Goal: Task Accomplishment & Management: Complete application form

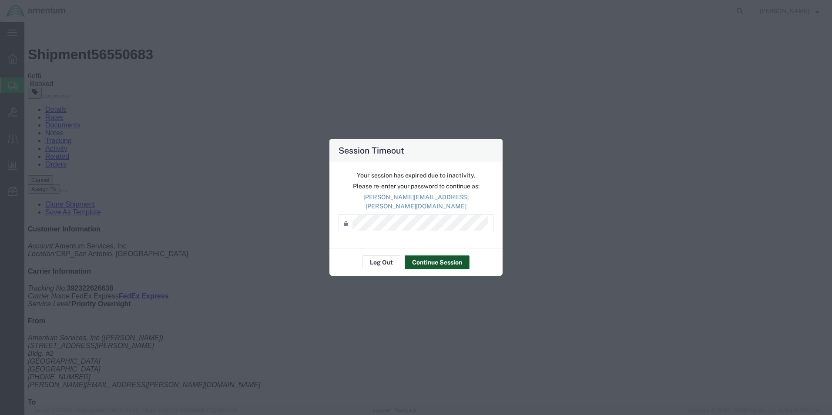
click at [424, 260] on button "Continue Session" at bounding box center [437, 263] width 65 height 14
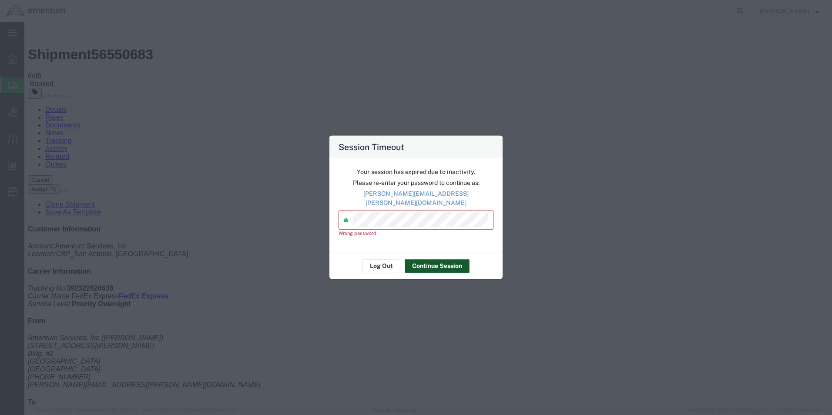
click at [450, 267] on button "Continue Session" at bounding box center [437, 266] width 65 height 14
click at [273, 222] on div "Session Timeout Your session has expired due to inactivity. Please re-enter you…" at bounding box center [416, 207] width 832 height 415
click at [286, 222] on div "Session Timeout Your session has expired due to inactivity. Please re-enter you…" at bounding box center [416, 207] width 832 height 415
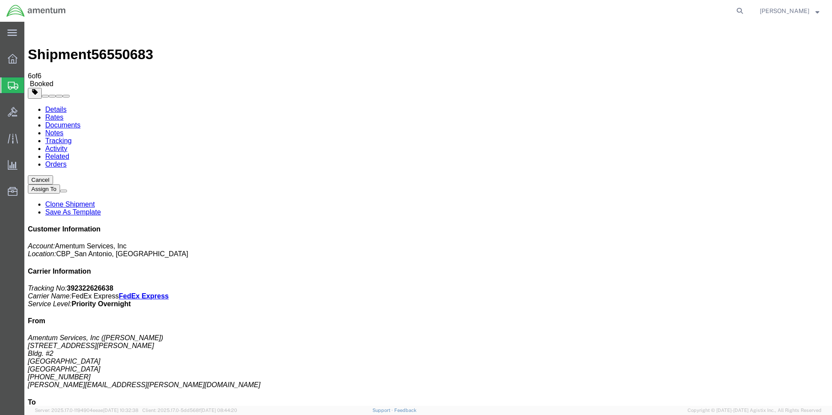
click at [51, 106] on link "Details" at bounding box center [55, 109] width 21 height 7
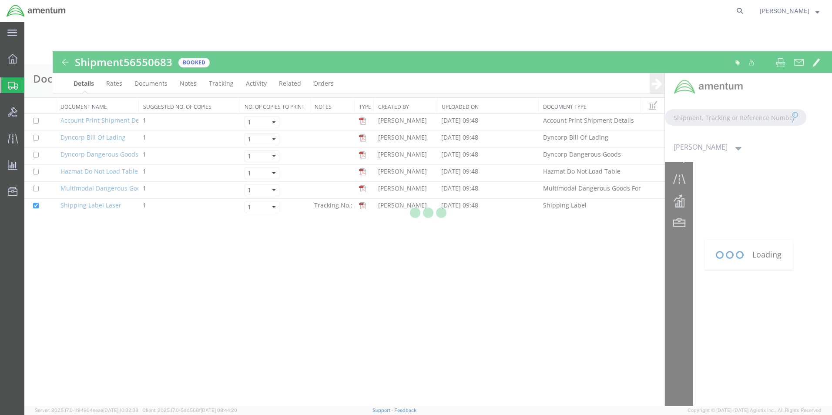
click at [20, 84] on div at bounding box center [12, 85] width 24 height 16
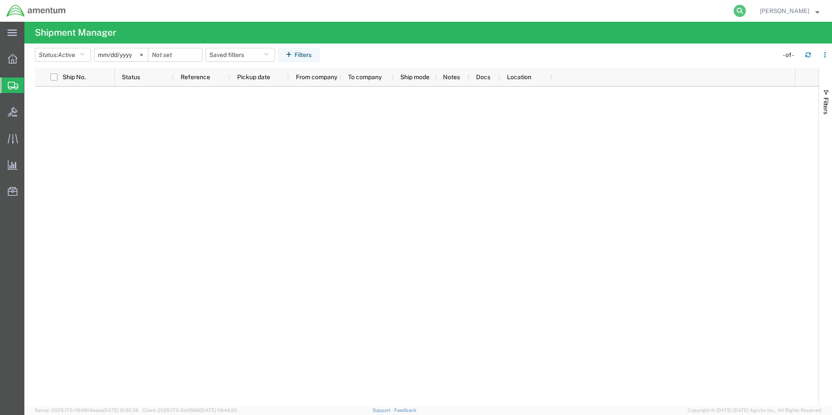
click at [746, 10] on icon at bounding box center [740, 11] width 12 height 12
type input "392322626638"
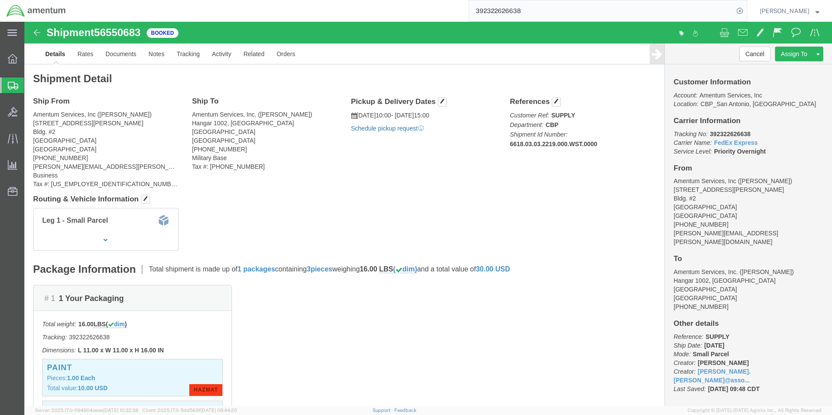
click link "Schedule pickup request"
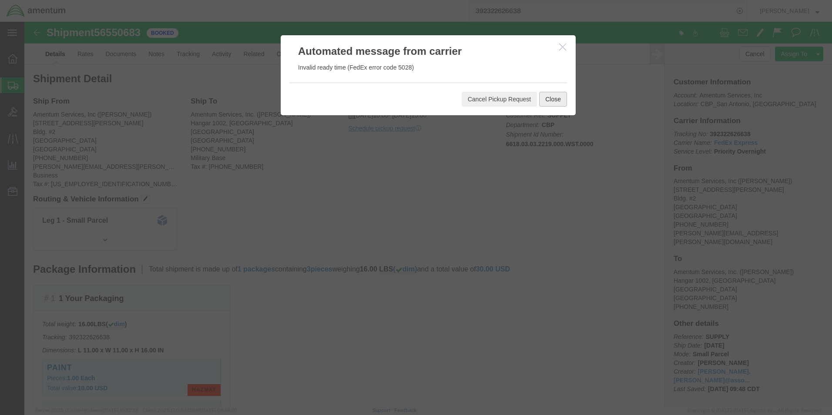
click button "Close"
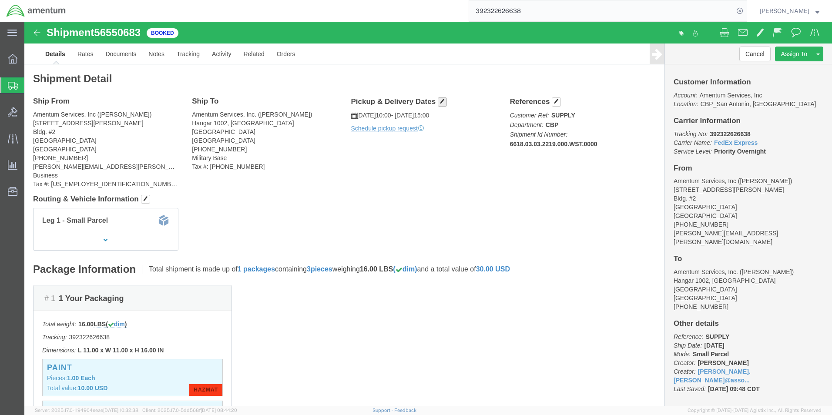
click span "button"
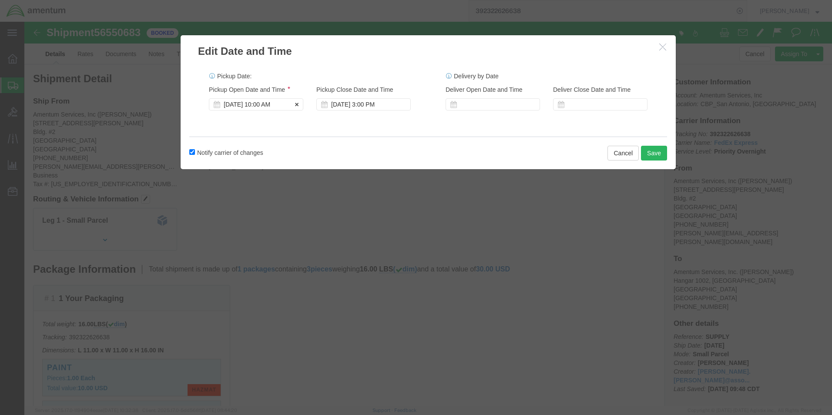
click div "[DATE] 10:00 AM"
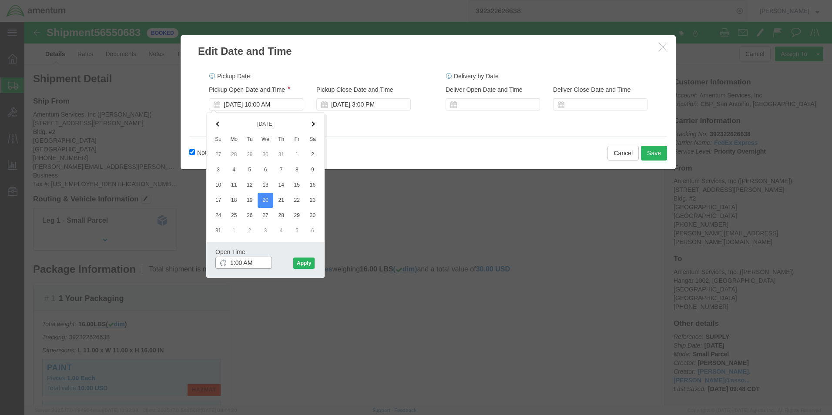
click input "1:00 AM"
type input "1:00 pm"
click button "Apply"
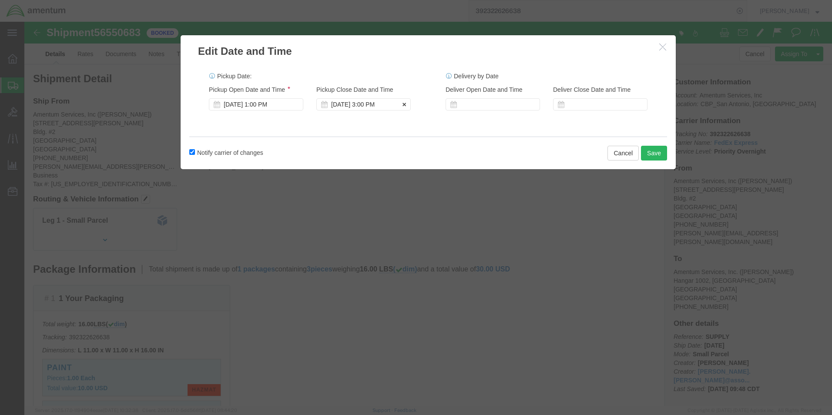
click div "[DATE] 3:00 PM"
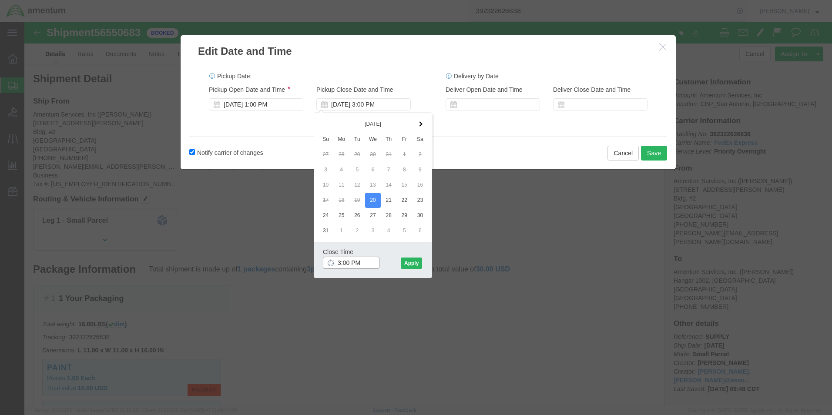
type input "4:00 PM"
click button "Apply"
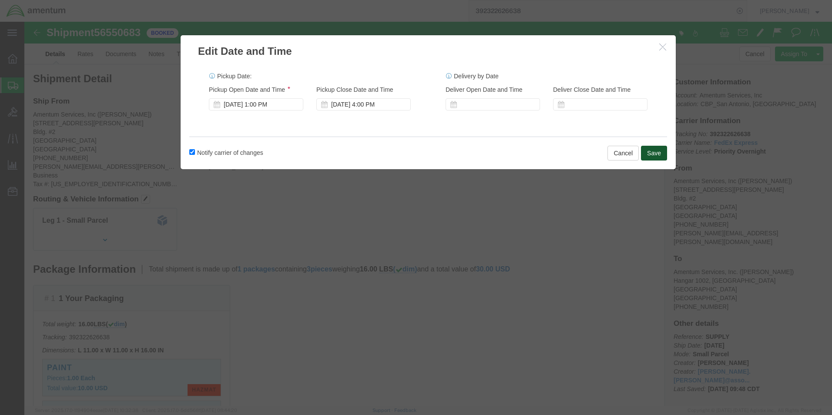
click button "Save"
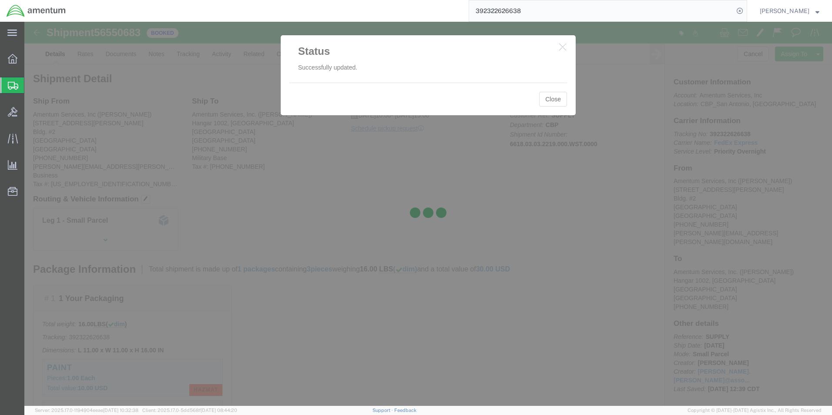
click at [550, 101] on div at bounding box center [428, 214] width 808 height 384
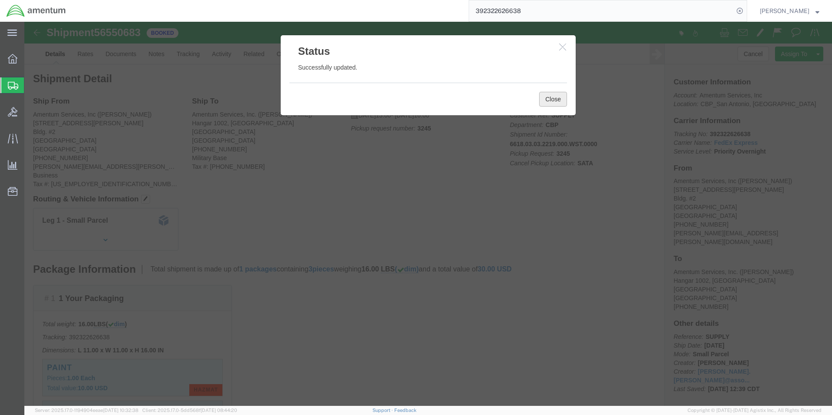
click button "Close"
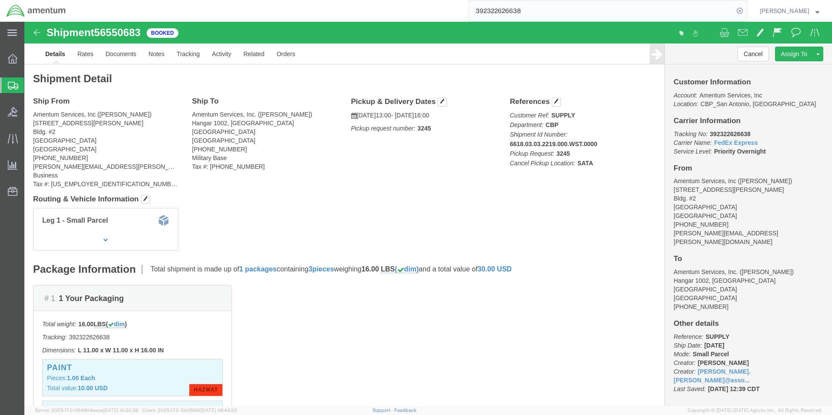
click at [0, 0] on span "Create Shipment" at bounding box center [0, 0] width 0 height 0
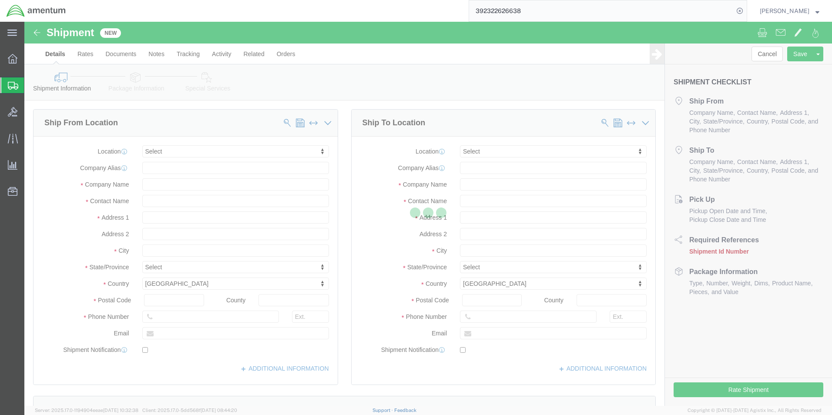
drag, startPoint x: 169, startPoint y: 50, endPoint x: 194, endPoint y: 72, distance: 32.7
click div
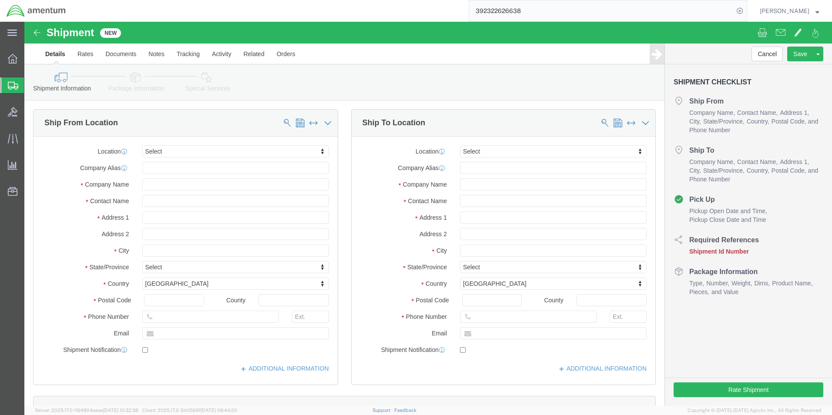
select select
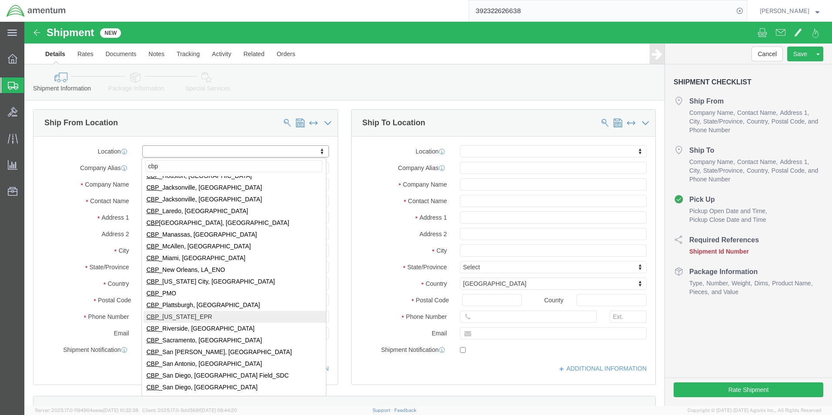
scroll to position [174, 0]
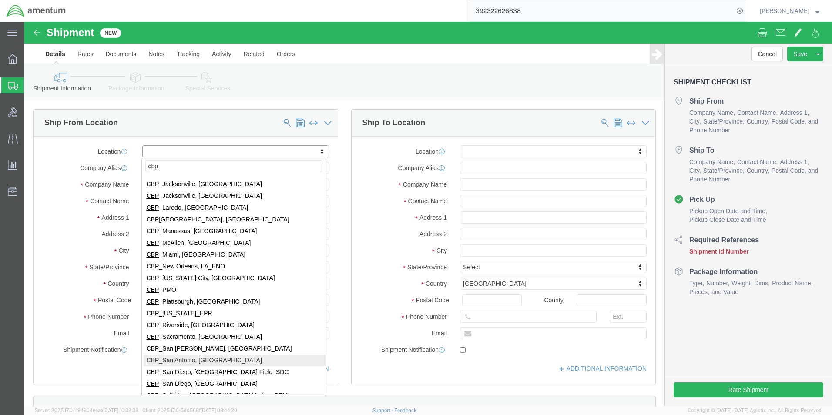
type input "cbp"
select select "49945"
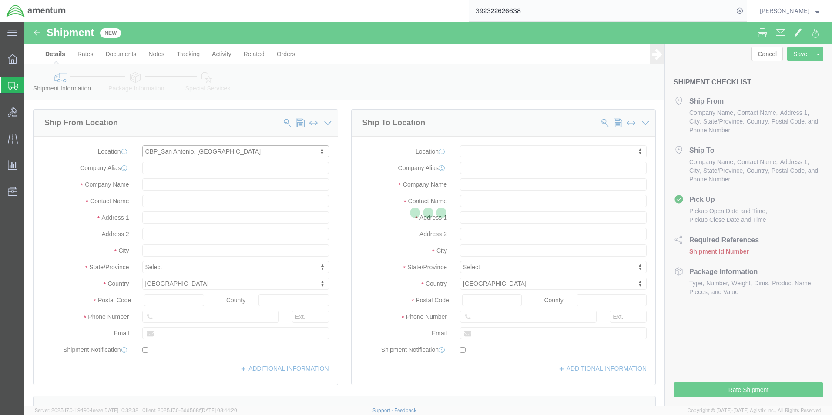
select select "[GEOGRAPHIC_DATA]"
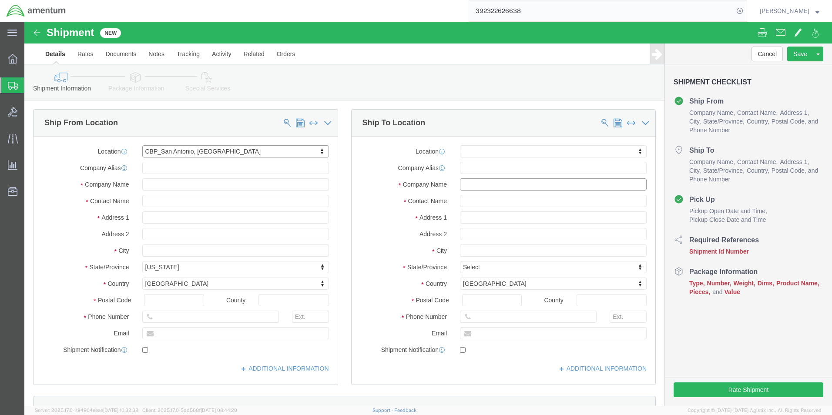
click input "text"
type input "TIME CALIBRATIONS"
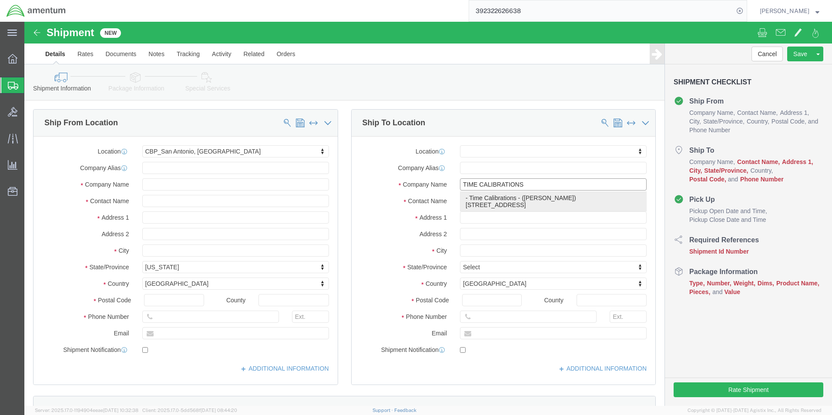
click p "- Time Calibrations - ([PERSON_NAME]) [STREET_ADDRESS]"
select select "[GEOGRAPHIC_DATA]"
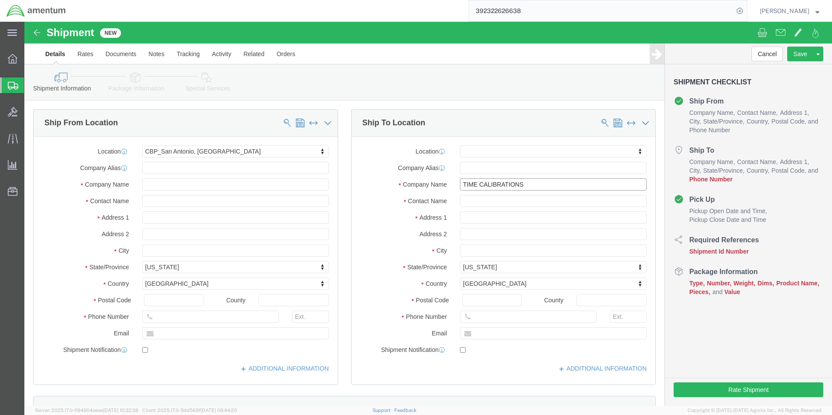
type input "Time Calibrations"
click input "text"
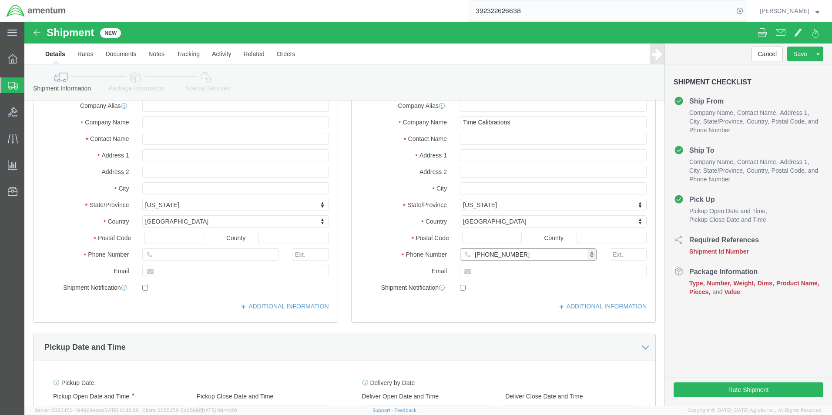
scroll to position [218, 0]
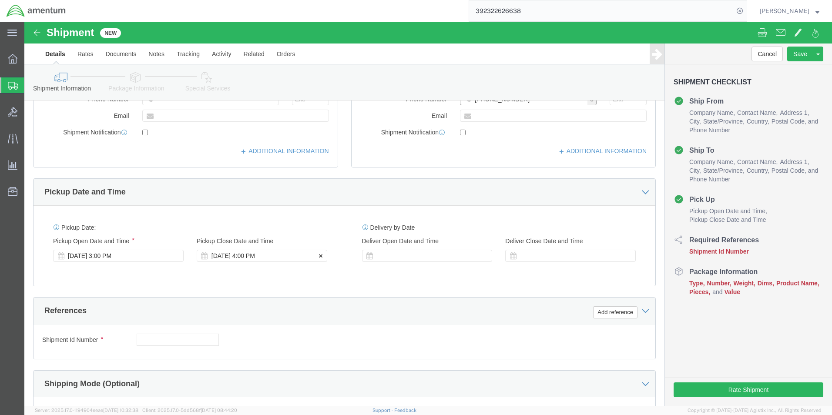
type input "[PHONE_NUMBER]"
click div "[DATE] 4:00 PM"
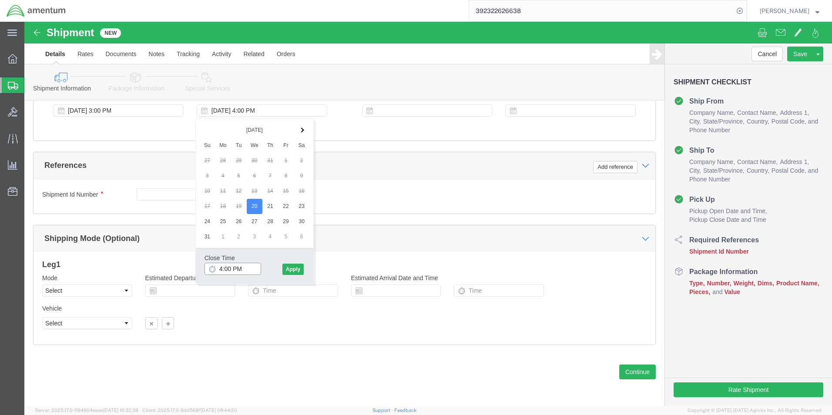
type input "5:00 PM"
click button "Apply"
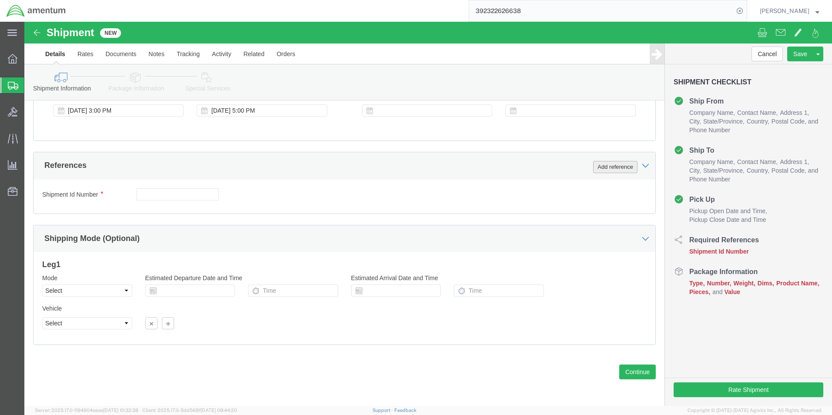
click button "Add reference"
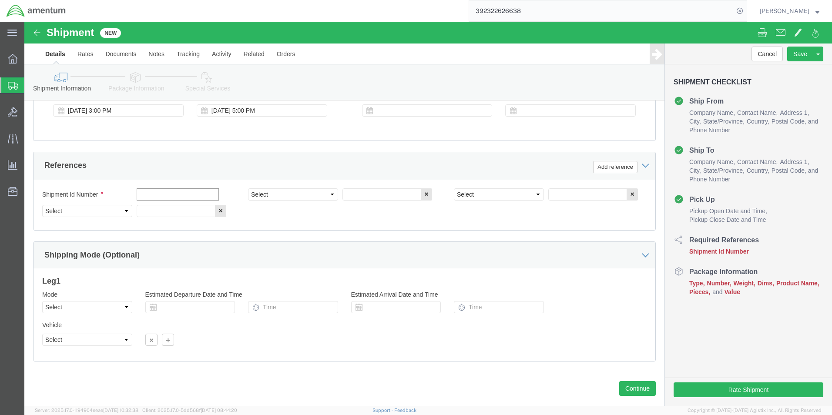
click input "text"
type input "CBP0043346"
click select "Select Account Type Activity ID Airline Appointment Number ASN Batch Request # …"
select select "CUSTREF"
click select "Select Account Type Activity ID Airline Appointment Number ASN Batch Request # …"
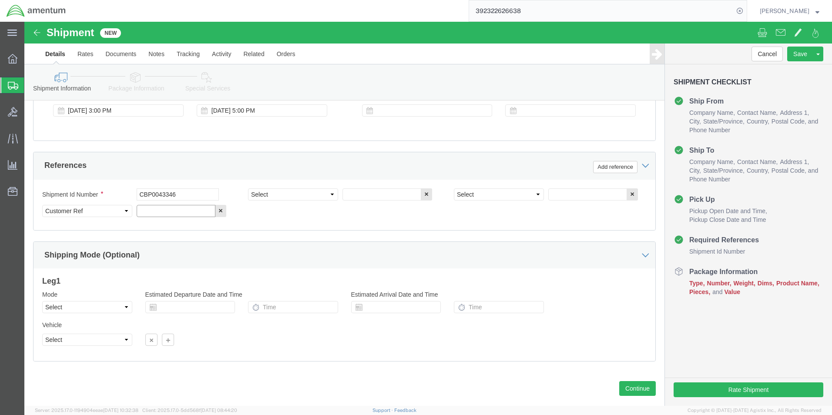
click input "text"
type input "CBP0043346"
click select "Select Account Type Activity ID Airline Appointment Number ASN Batch Request # …"
select select "DEPT"
click select "Select Account Type Activity ID Airline Appointment Number ASN Batch Request # …"
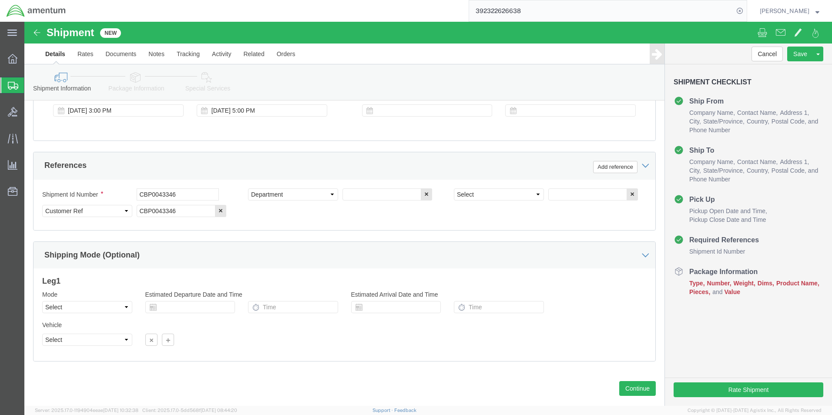
click div "Shipment Id Number CBP0043346 Select Account Type Activity ID Airline Appointme…"
click input "text"
type input "CBP"
click select "Select Account Type Activity ID Airline Appointment Number ASN Batch Request # …"
select select "PROJNUM"
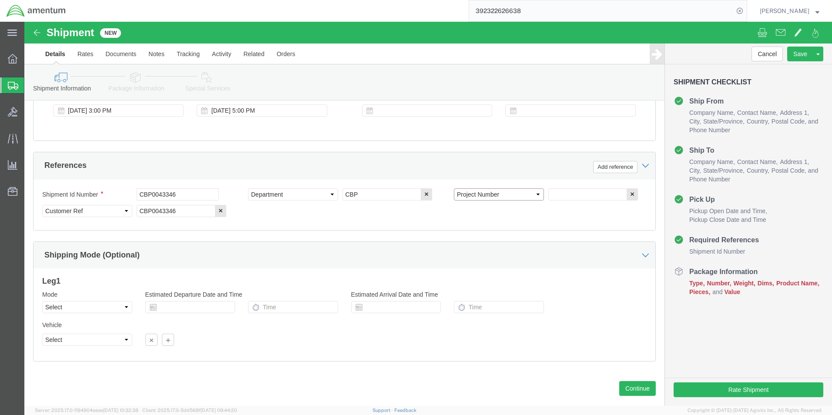
click select "Select Account Type Activity ID Airline Appointment Number ASN Batch Request # …"
click input "text"
type input "6118.03.03.2219.000.WST.0000"
drag, startPoint x: 79, startPoint y: 284, endPoint x: 81, endPoint y: 293, distance: 9.9
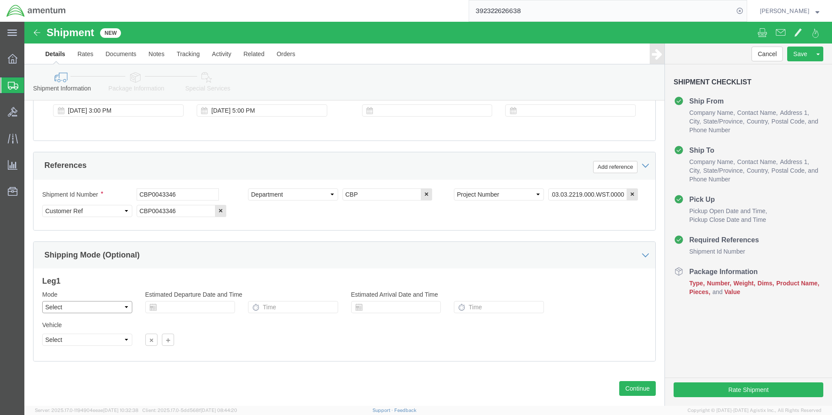
click select "Select Air Less than Truckload Multi-Leg Ocean Freight Rail Small Parcel Truckl…"
select select "SMAL"
click select "Select Air Less than Truckload Multi-Leg Ocean Freight Rail Small Parcel Truckl…"
click button "Continue"
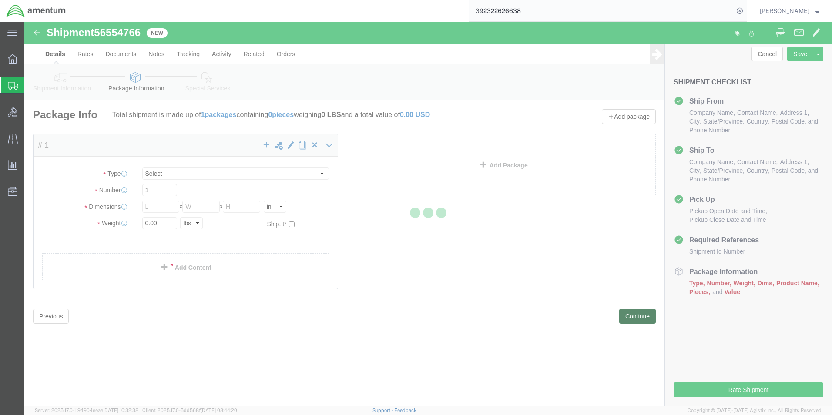
select select "YRPK"
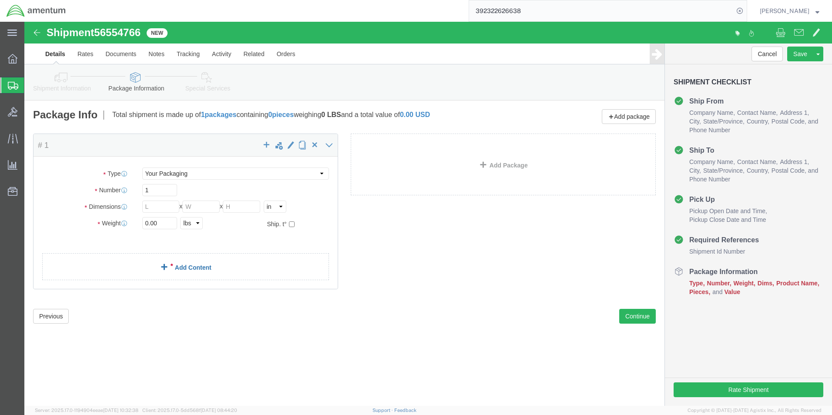
click link "Add Content"
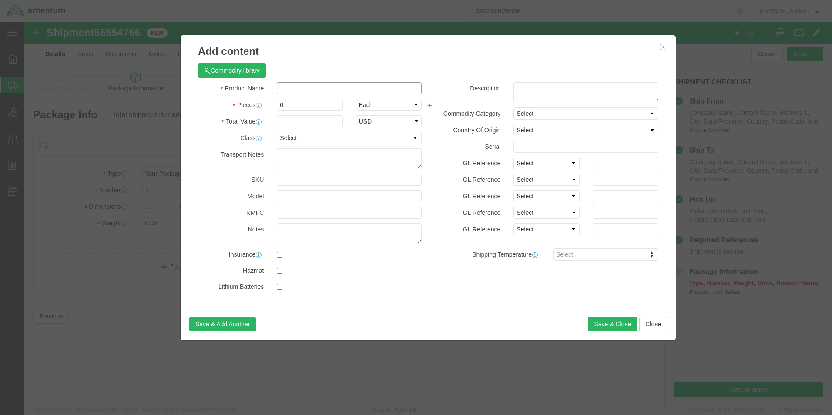
click input "text"
type input "BATTERY ANALYZER TESTER SN: D50"
drag, startPoint x: 270, startPoint y: 83, endPoint x: 196, endPoint y: 78, distance: 74.2
click div "Pieces 0 Select Bag Barrels 100Board Feet Bottle Box Blister Pack Carats Can Ca…"
type input "1"
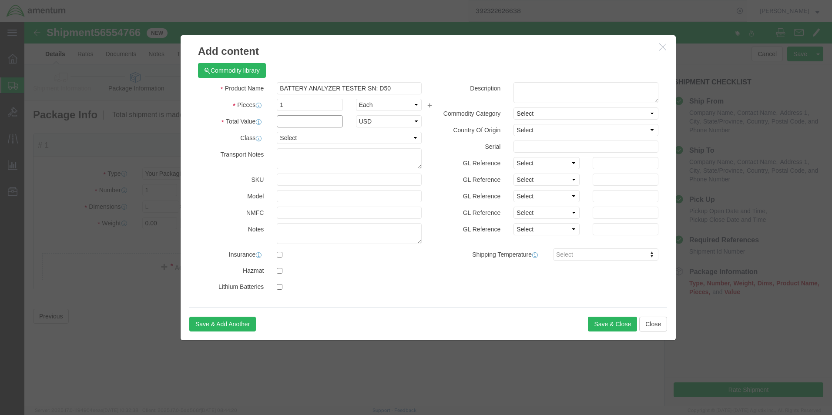
click input "text"
type input "500.00"
click button "Save & Close"
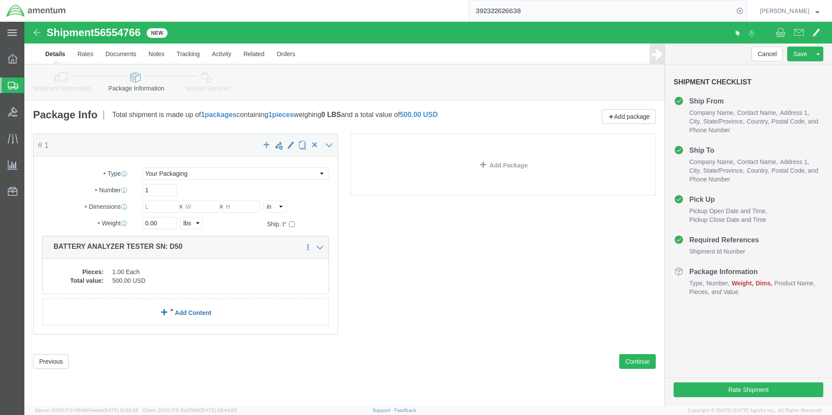
click link "Add Content"
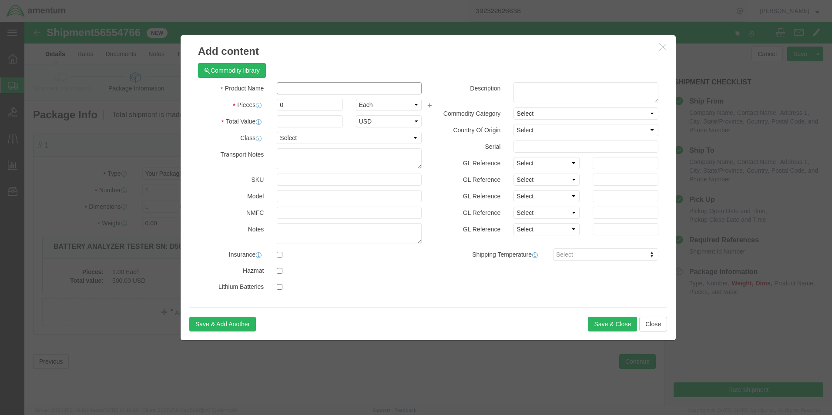
click input "text"
type input "BATTERY CHARGER C-25"
drag, startPoint x: 268, startPoint y: 81, endPoint x: 235, endPoint y: 80, distance: 33.1
click div "Pieces 0 Select Bag Barrels 100Board Feet Bottle Box Blister Pack Carats Can Ca…"
drag, startPoint x: 288, startPoint y: 86, endPoint x: 203, endPoint y: 84, distance: 84.9
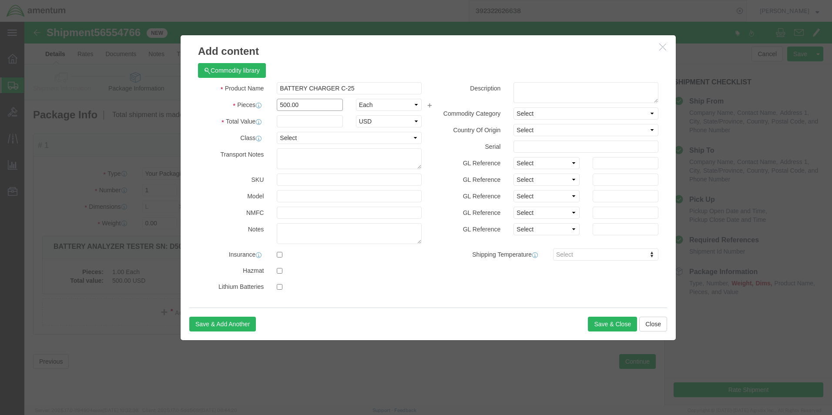
click div "Pieces 500.00 Select Bag Barrels 100Board Feet Bottle Box Blister Pack Carats C…"
type input "1"
click input "text"
type input "500.00"
click input "BATTERY CHARGER C-25"
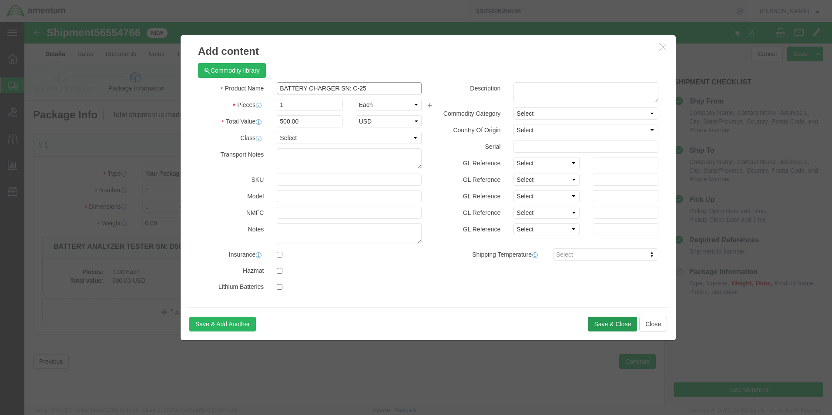
type input "BATTERY CHARGER SN: C-25"
click button "Save & Close"
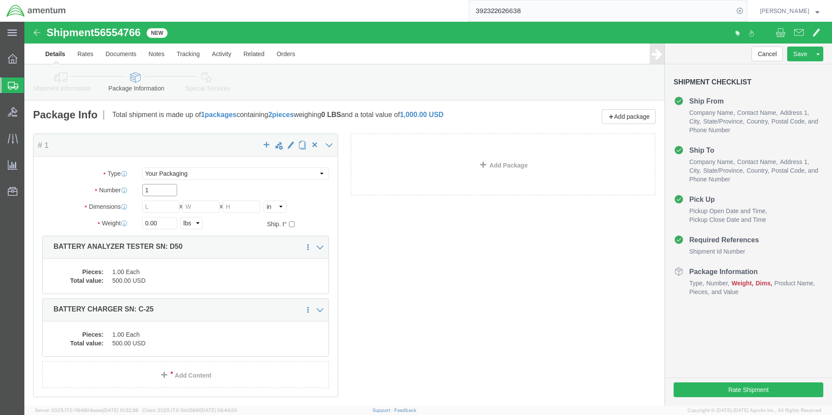
drag, startPoint x: 145, startPoint y: 165, endPoint x: 110, endPoint y: 166, distance: 35.3
click div "1"
click div "2"
drag, startPoint x: 130, startPoint y: 170, endPoint x: 100, endPoint y: 167, distance: 30.6
click div "Number 2"
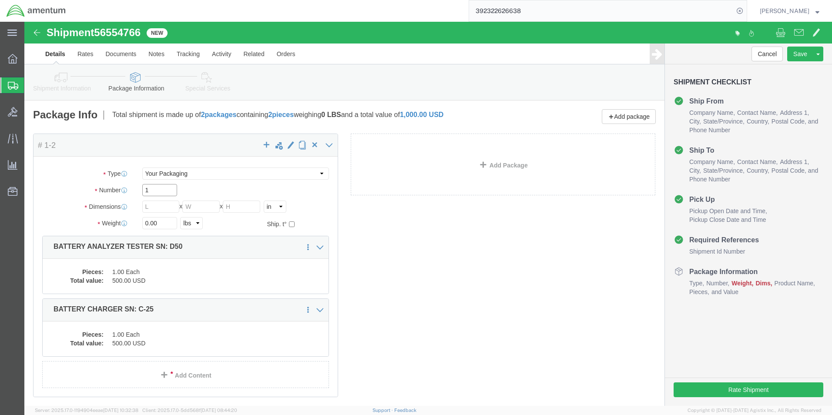
type input "1"
click div "Package Content # 1 x Package Type Select Bale(s) Basket(s) Bolt(s) Bottle(s) B…"
click link "Add Package"
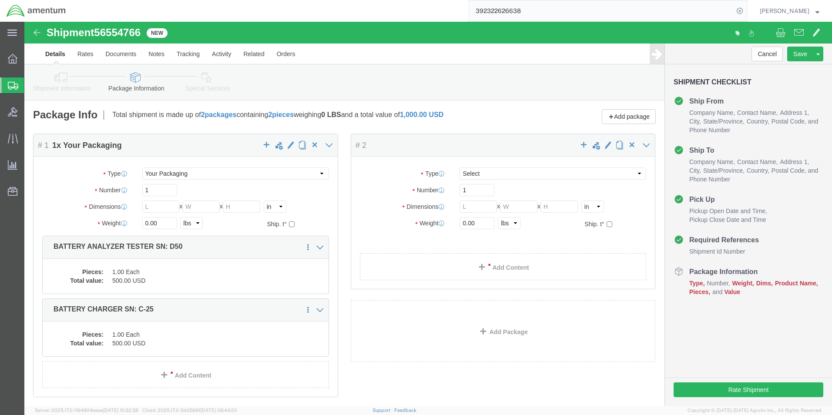
select select "YRPK"
click link "Add Content"
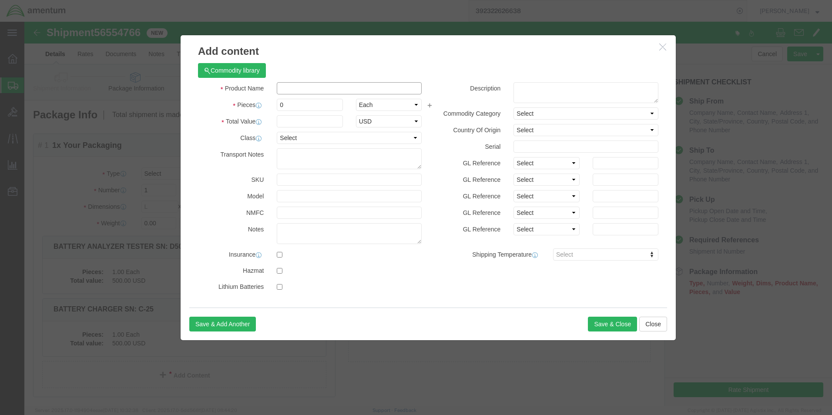
click input "text"
type input "C"
type input "BATTERY CHARGER SN: 80Q53707"
drag, startPoint x: 273, startPoint y: 84, endPoint x: 164, endPoint y: 66, distance: 110.6
click div "Commodity library Product Name BATTERY CHARGER SN: 80Q53707 BATTERY CHARGER Pie…"
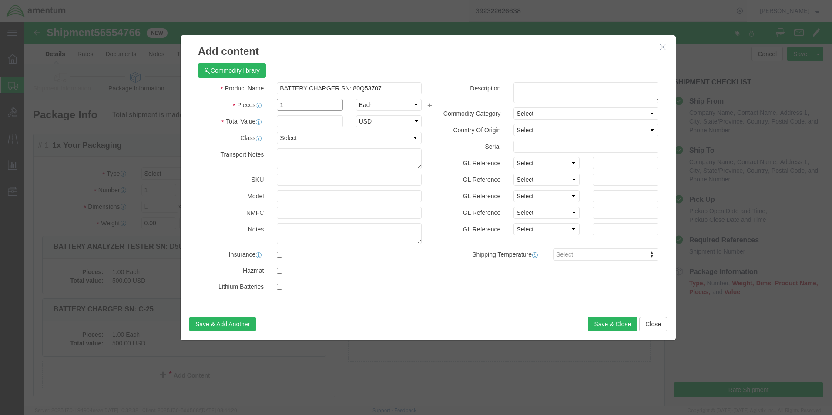
type input "1"
click input "text"
type input "500.00"
click button "Save & Close"
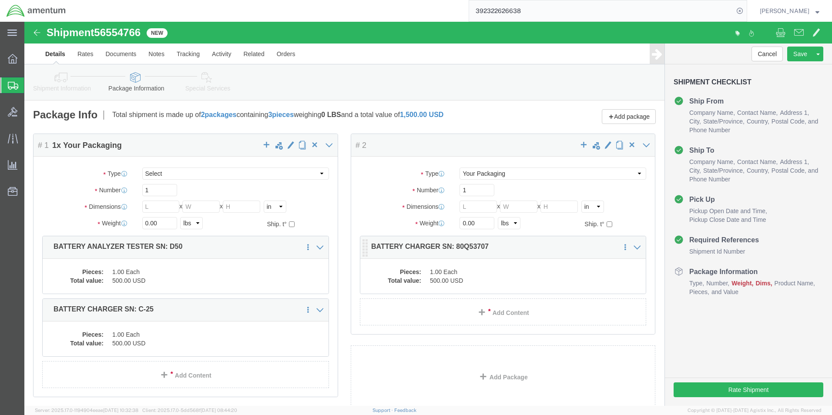
click div "Save in commodity library Clone this content Delete this content BATTERY CHARGE…"
click dd "500.00 USD"
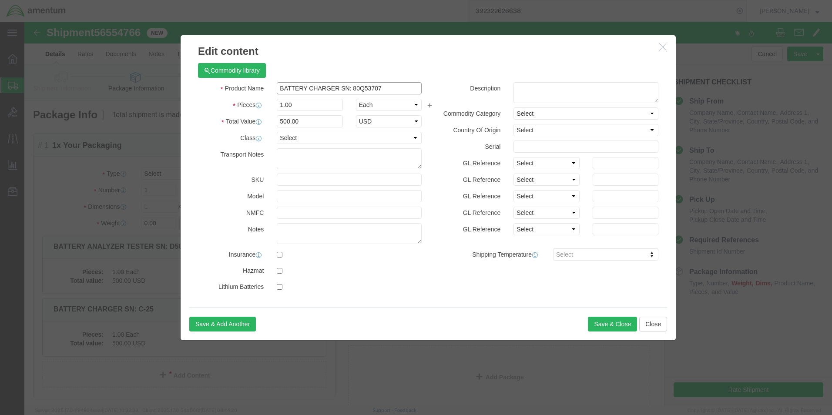
click input "BATTERY CHARGER SN: 80Q53707"
type input "BATTERY CHARGER SN: 80Q53707, PN:C-25"
click button "Save & Close"
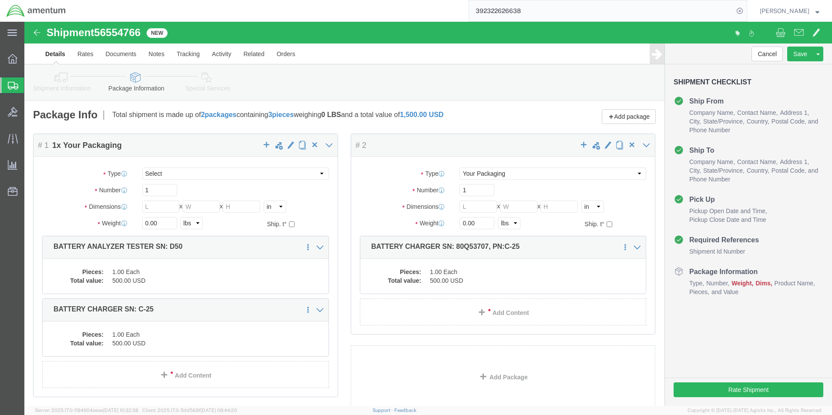
click dd "1.00 Each"
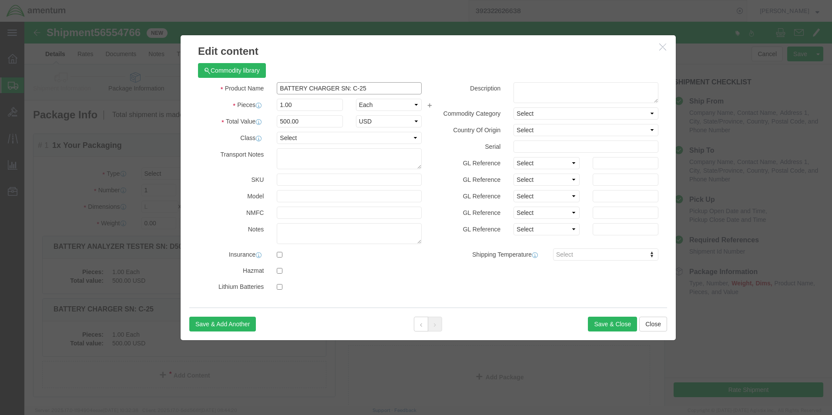
click input "BATTERY CHARGER SN: C-25"
type input "BATTERY CHARGER SN: 3284, PN: C-25"
click button "Save & Close"
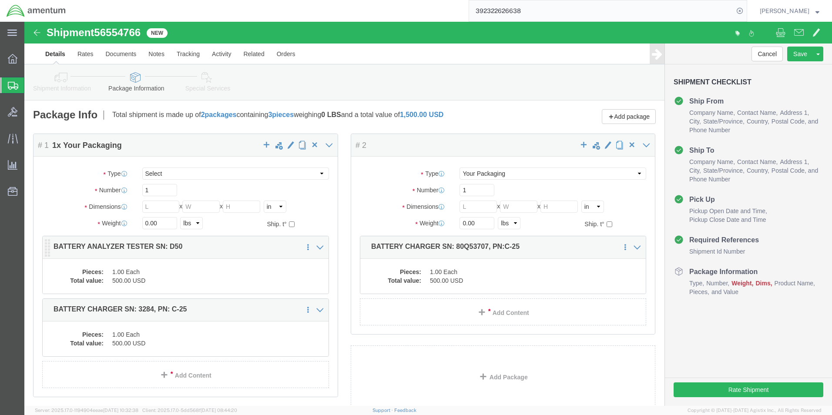
click dd "500.00 USD"
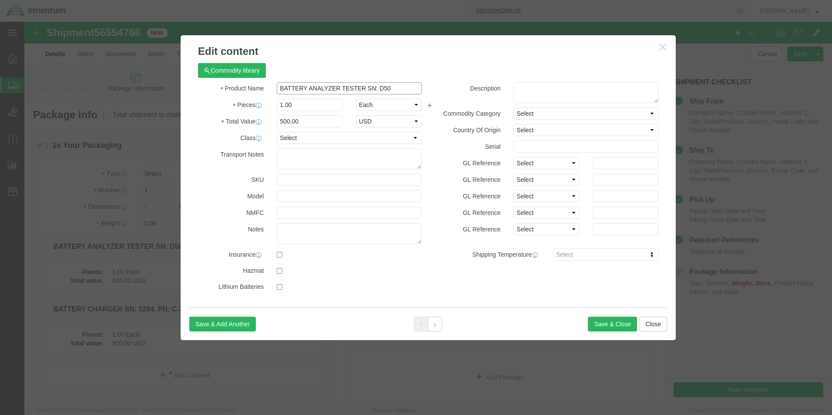
drag, startPoint x: 373, startPoint y: 67, endPoint x: 352, endPoint y: 64, distance: 20.8
click input "BATTERY ANALYZER TESTER SN: D50"
type input "BATTERY ANALYZER TESTER SN: Q4830, PN: D50"
click button "Save & Close"
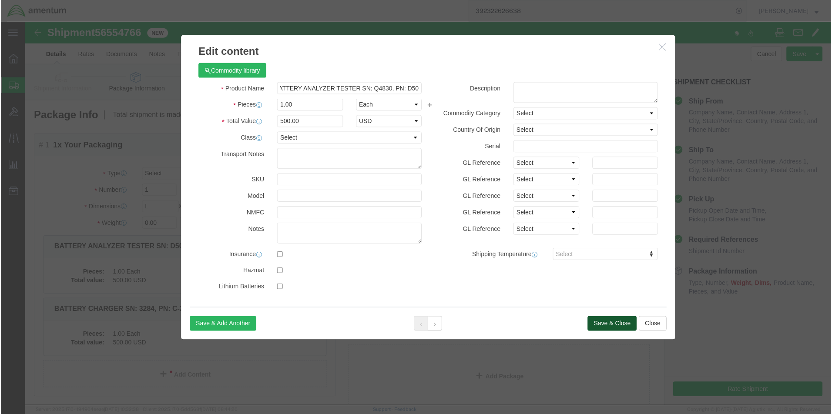
scroll to position [0, 0]
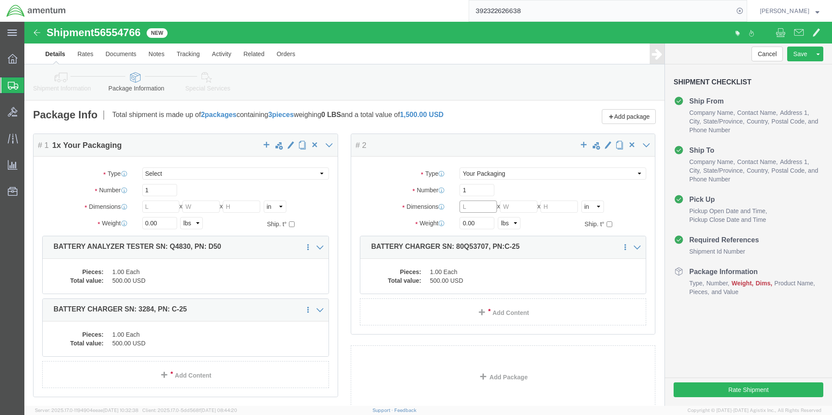
click input "text"
type input "32"
click input "text"
type input "14"
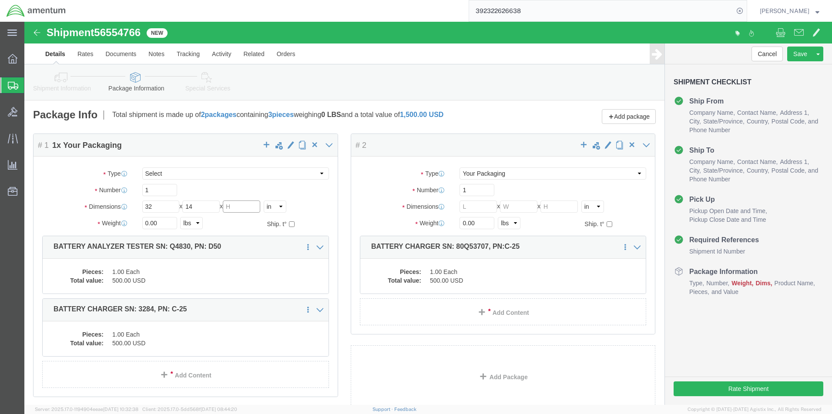
click input "text"
type input "14"
drag, startPoint x: 141, startPoint y: 205, endPoint x: 114, endPoint y: 205, distance: 26.1
click div "0.00 Select kgs lbs"
type input "94.00"
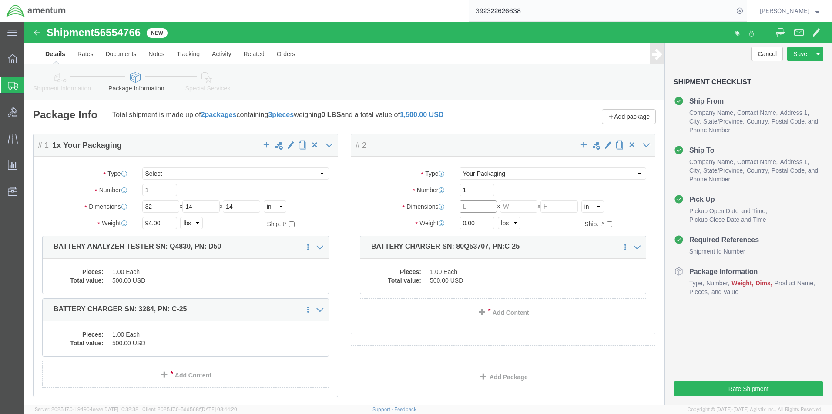
click input "text"
click input "0.00"
drag, startPoint x: 454, startPoint y: 201, endPoint x: 430, endPoint y: 201, distance: 23.5
click div "0.00 Select kgs lbs"
click input "text"
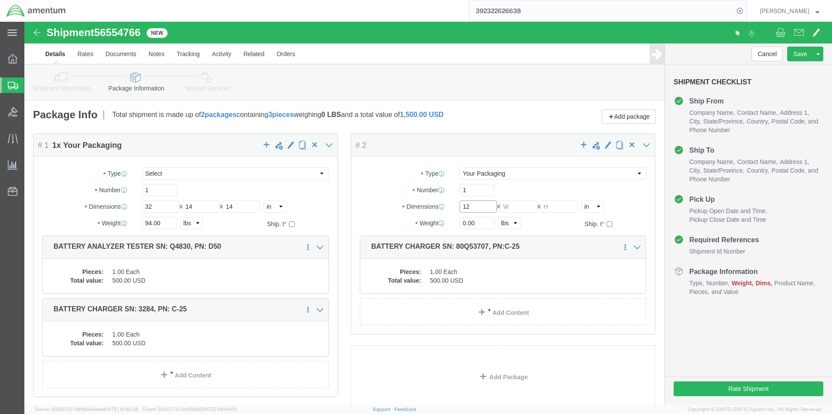
type input "12"
click input "text"
type input "12"
click input "text"
type input "24"
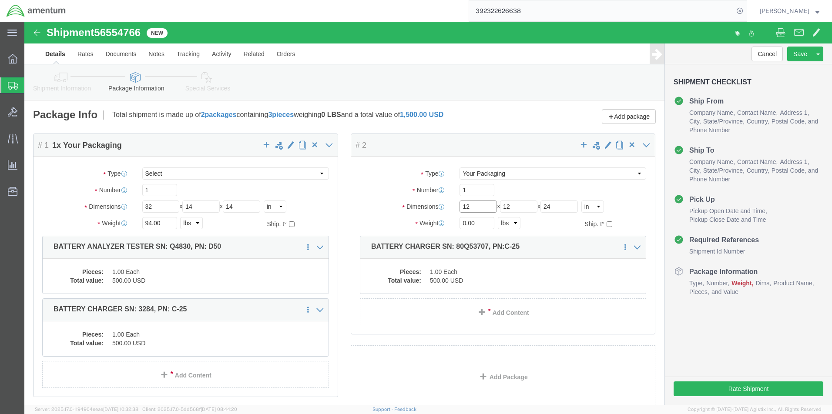
drag, startPoint x: 449, startPoint y: 182, endPoint x: 392, endPoint y: 181, distance: 57.0
click div "Dimensions Length 12 x Width 12 x Height 24 Select cm ft in"
type input "24"
type input "12"
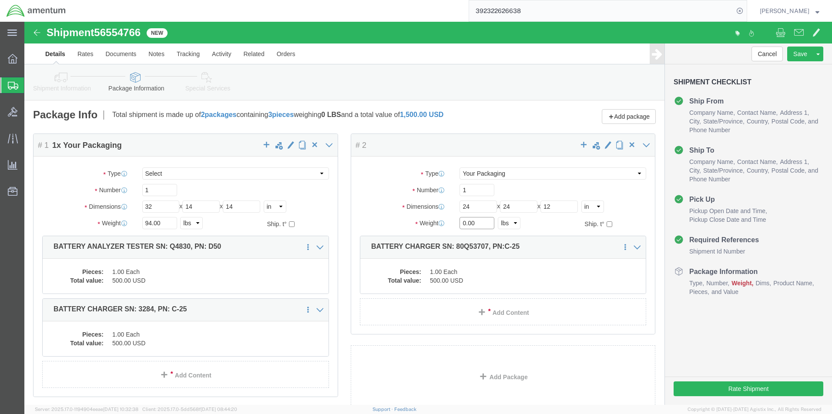
drag, startPoint x: 451, startPoint y: 197, endPoint x: 388, endPoint y: 199, distance: 63.6
click div "Weight 0.00 Select kgs lbs Ship. t°"
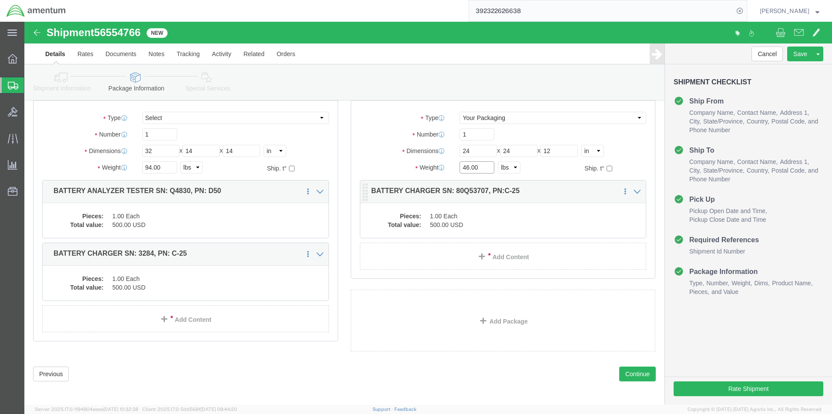
scroll to position [59, 0]
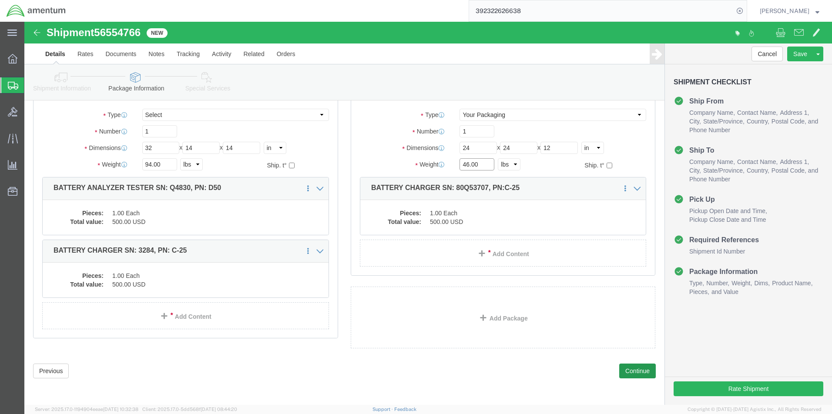
type input "46.00"
click button "Continue"
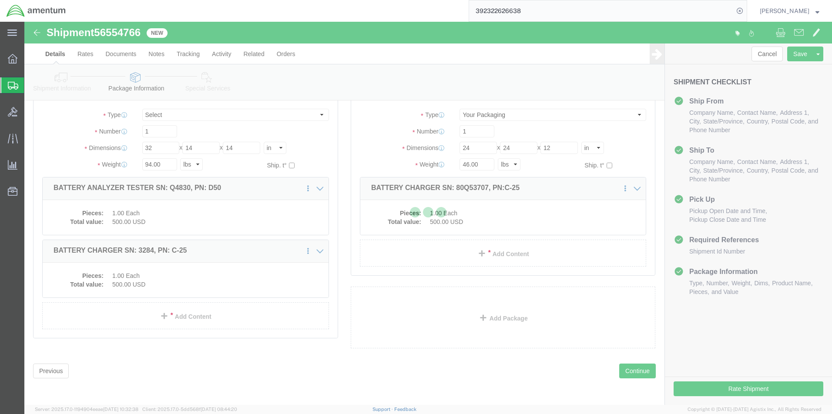
select select
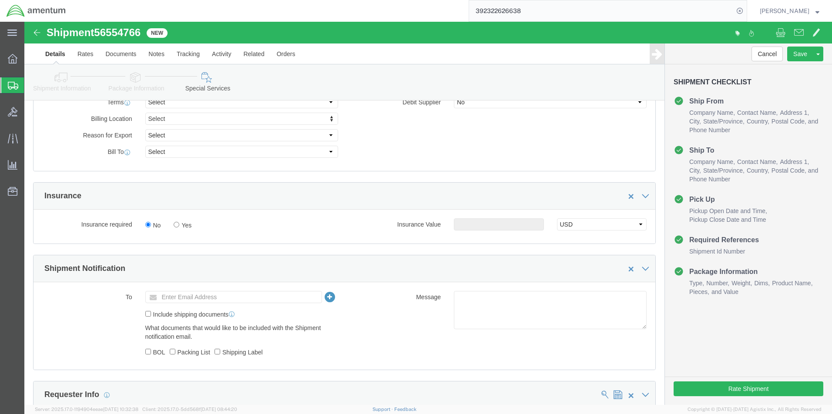
scroll to position [494, 0]
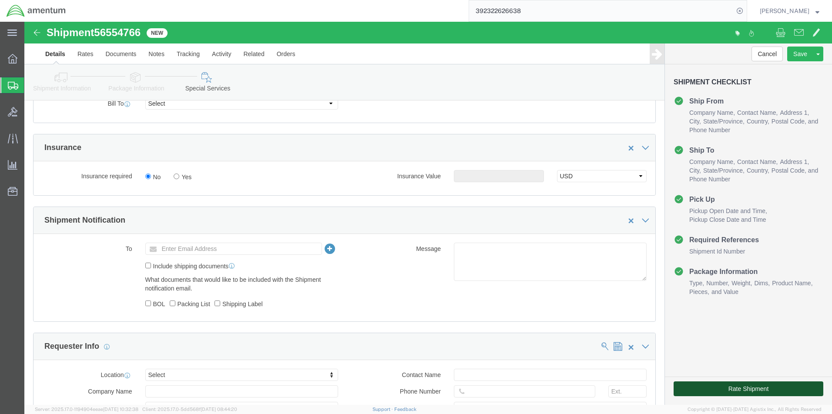
click button "Rate Shipment"
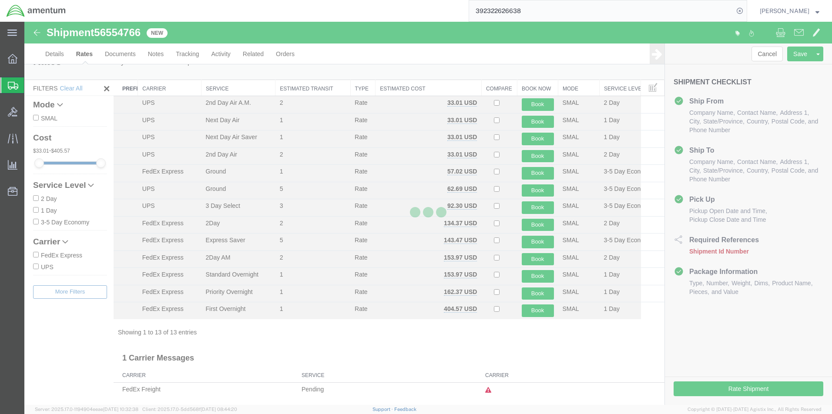
scroll to position [2, 0]
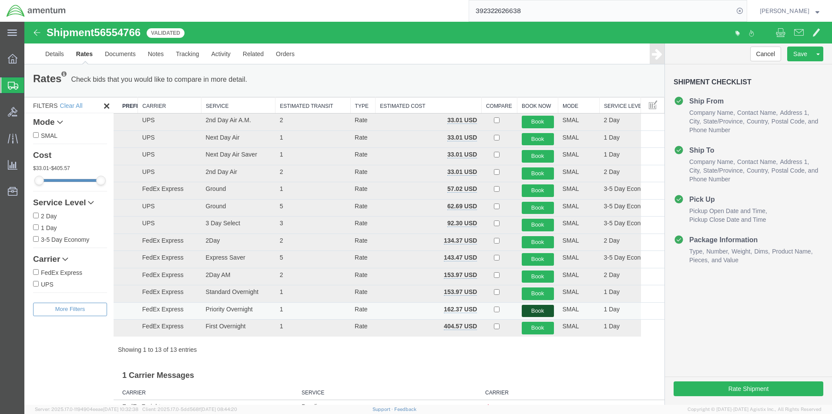
click at [534, 315] on button "Book" at bounding box center [538, 311] width 32 height 13
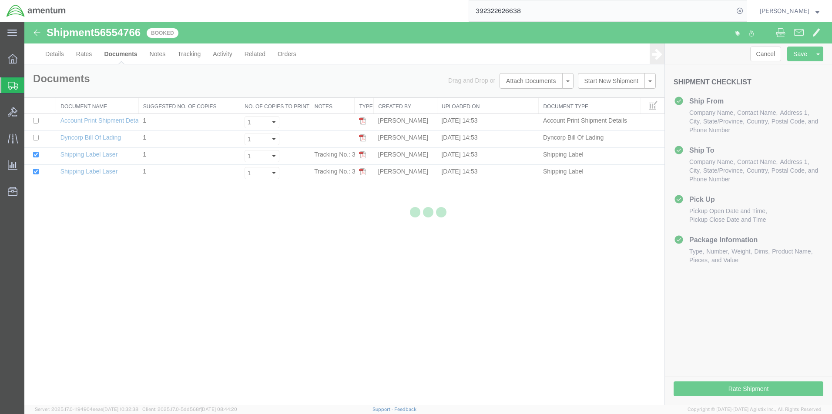
scroll to position [0, 0]
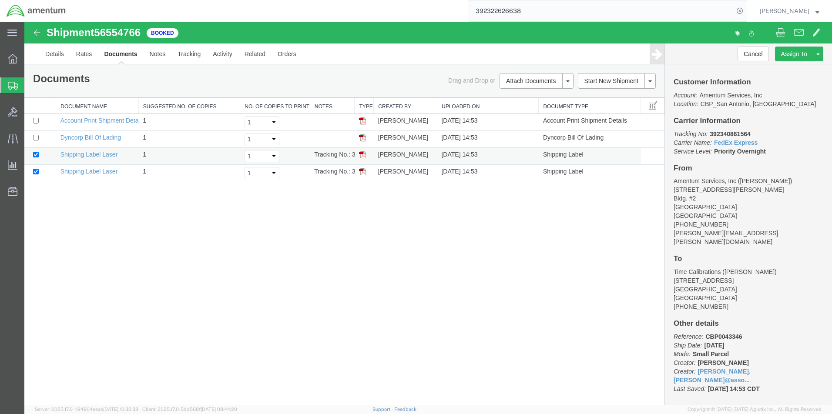
drag, startPoint x: 360, startPoint y: 157, endPoint x: 373, endPoint y: 158, distance: 12.7
click at [360, 157] on img at bounding box center [362, 154] width 7 height 7
drag, startPoint x: 360, startPoint y: 171, endPoint x: 362, endPoint y: 201, distance: 30.1
click at [360, 171] on img at bounding box center [362, 171] width 7 height 7
click at [55, 50] on link "Details" at bounding box center [54, 54] width 31 height 21
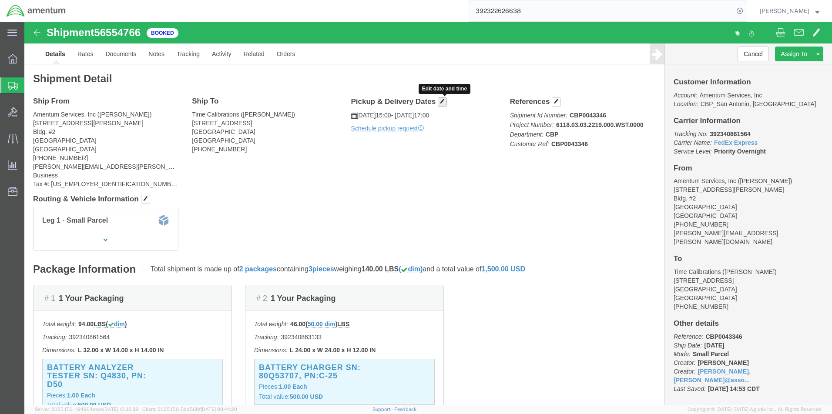
click span "button"
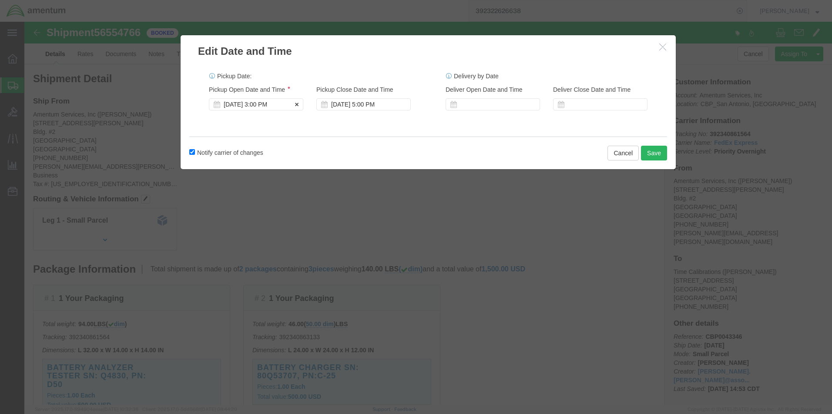
click div "[DATE] 3:00 PM"
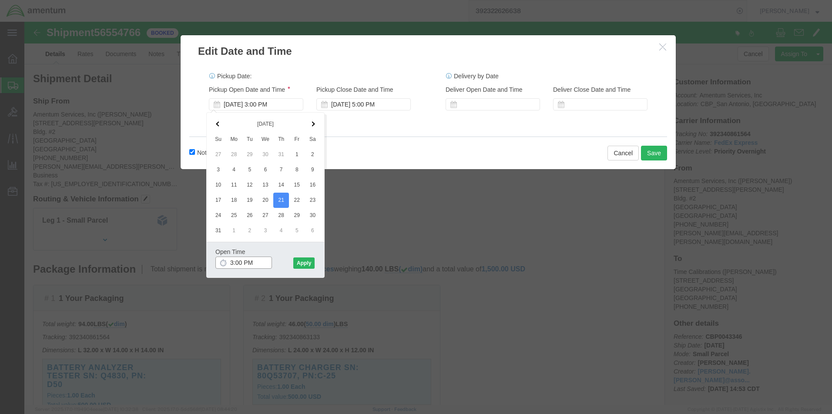
click input "3:00 PM"
click input "8:00 PM"
type input "8:00 AM"
click button "Apply"
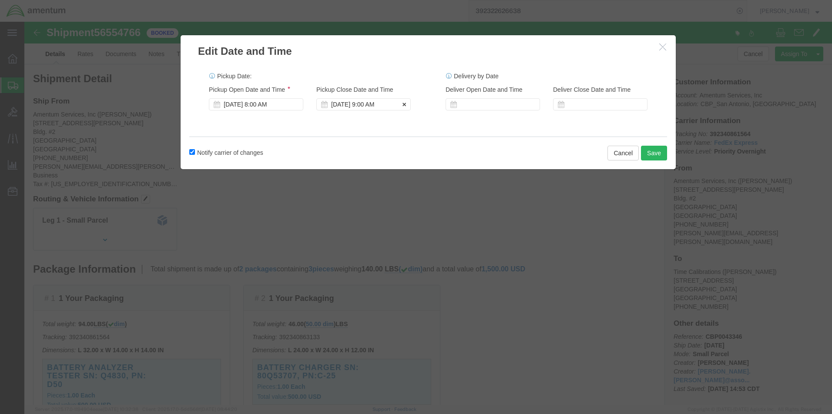
click div "[DATE] 9:00 AM"
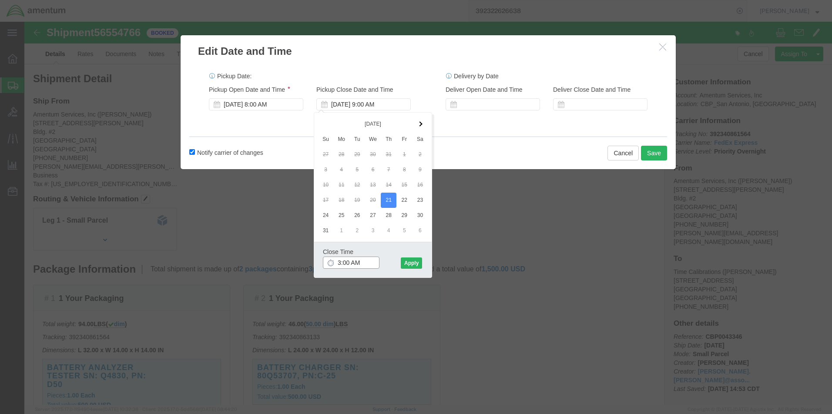
click input "3:00 AM"
type input "3:00 PM"
click button "Apply"
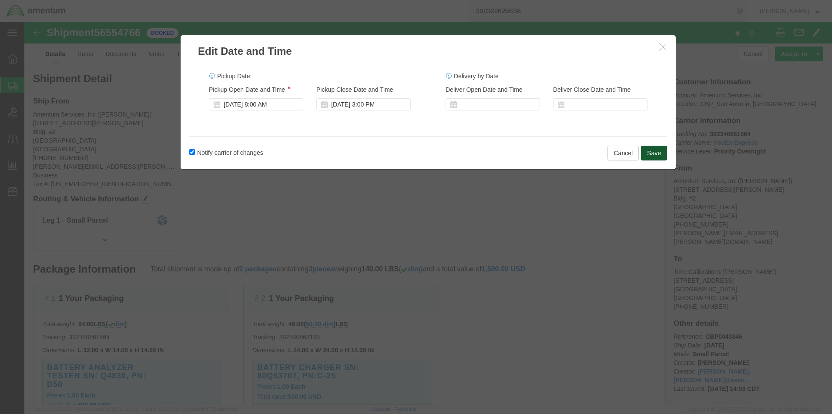
click button "Save"
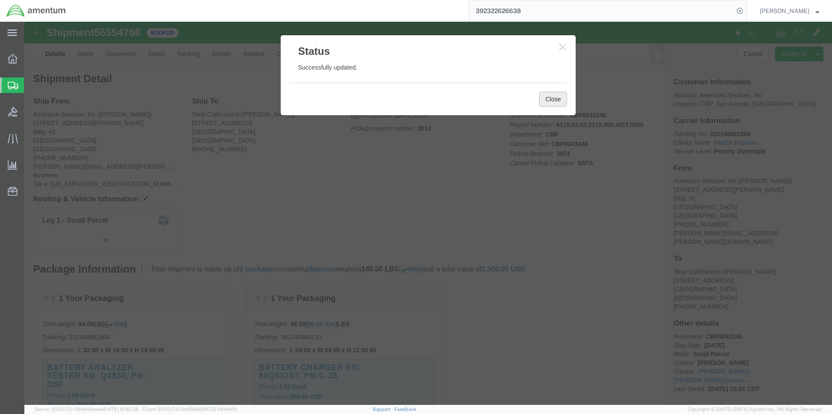
click button "Close"
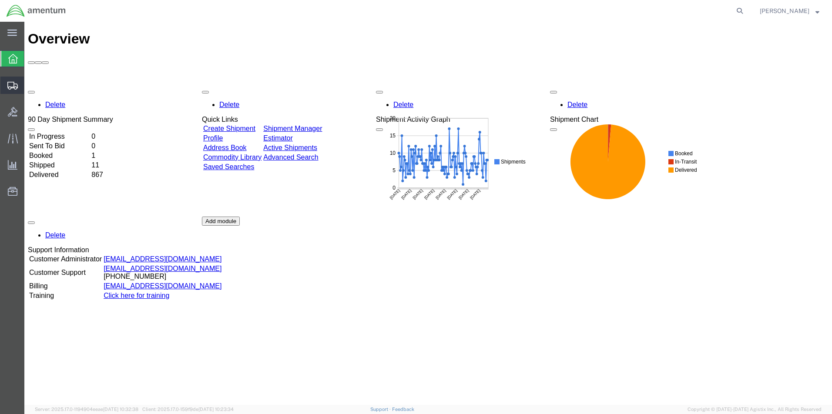
click at [0, 0] on span "Create Shipment" at bounding box center [0, 0] width 0 height 0
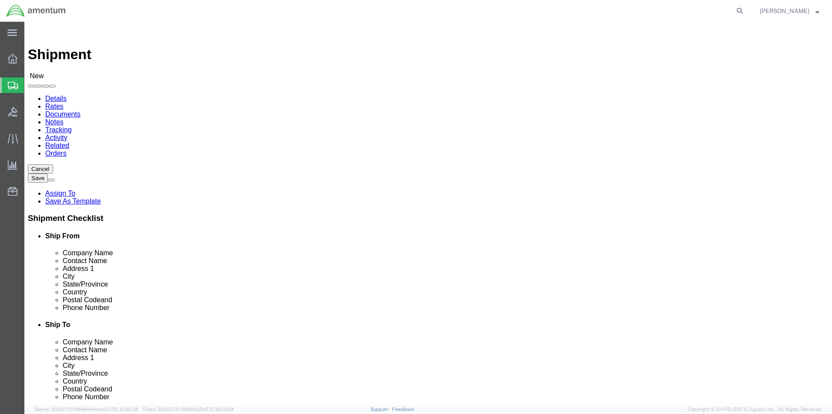
select select
type input "cb"
select select "49945"
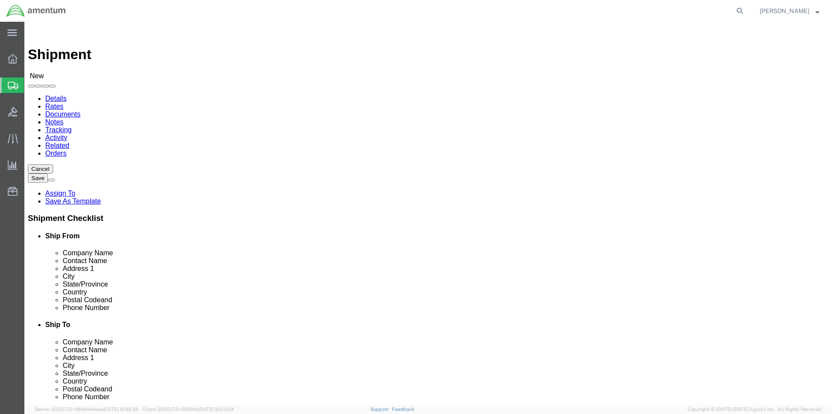
select select "[GEOGRAPHIC_DATA]"
click input "text"
type input "C"
click p "- CAL LABS INC - (MIGUEL CORREA) 2525 SANTA ANNA AVE, DALLAS, TX, 75228, US"
select select "[GEOGRAPHIC_DATA]"
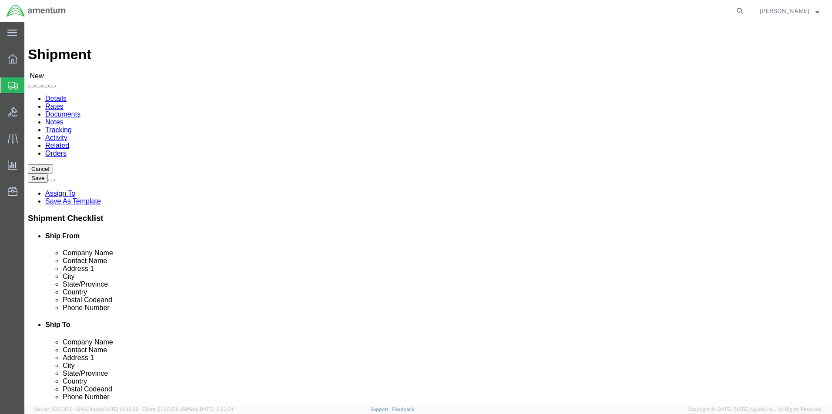
type input "CAL LABS INC"
click input "text"
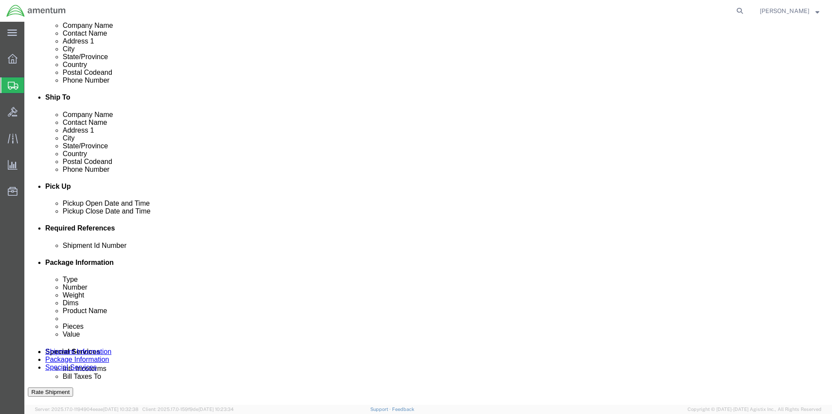
scroll to position [305, 0]
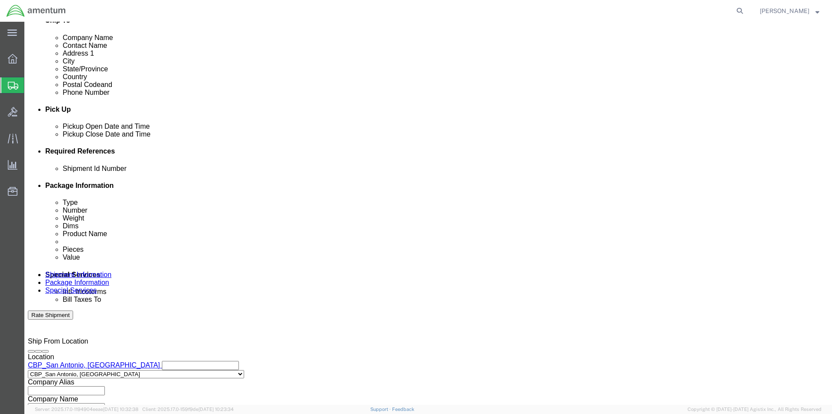
type input "2143217205"
click div "[DATE] 4:00 PM"
click input "4:00 PM"
click input "8:00 PM"
type input "8:00 am"
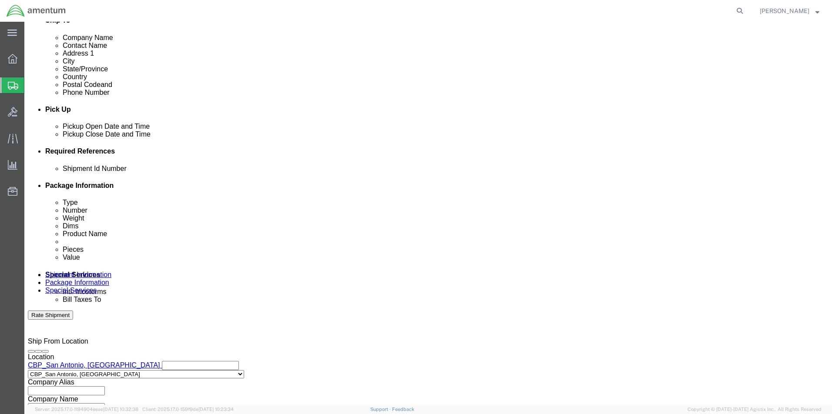
click button "Apply"
click div "[DATE] 9:00 AM"
click input "3:00 AM"
type input "3:00 PM"
click button "Apply"
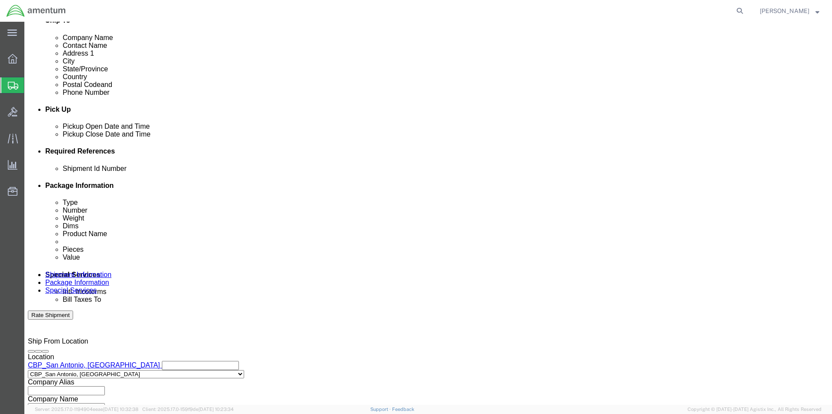
click button "Add reference"
click input "text"
type input "CBP0043347"
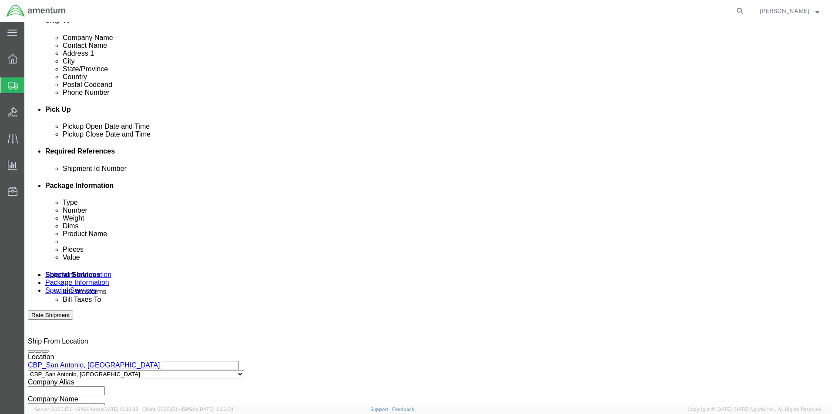
click select "Select Account Type Activity ID Airline Appointment Number ASN Batch Request # …"
select select "CUSTREF"
click select "Select Account Type Activity ID Airline Appointment Number ASN Batch Request # …"
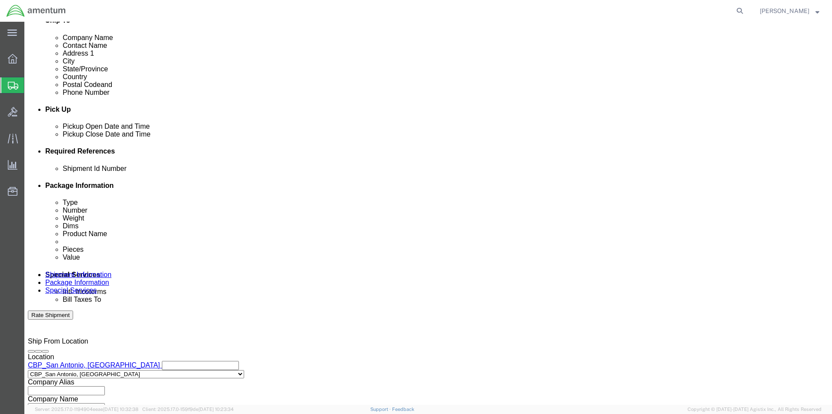
click input "text"
type input "CBP0043347"
click select "Select Account Type Activity ID Airline Appointment Number ASN Batch Request # …"
select select "DEPT"
click select "Select Account Type Activity ID Airline Appointment Number ASN Batch Request # …"
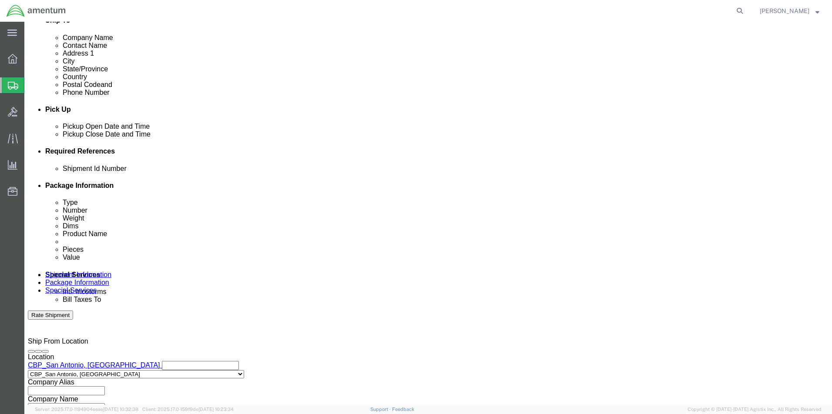
click input "text"
type input "CBP"
click select "Select Account Type Activity ID Airline Appointment Number ASN Batch Request # …"
select select "PROJNUM"
click select "Select Account Type Activity ID Airline Appointment Number ASN Batch Request # …"
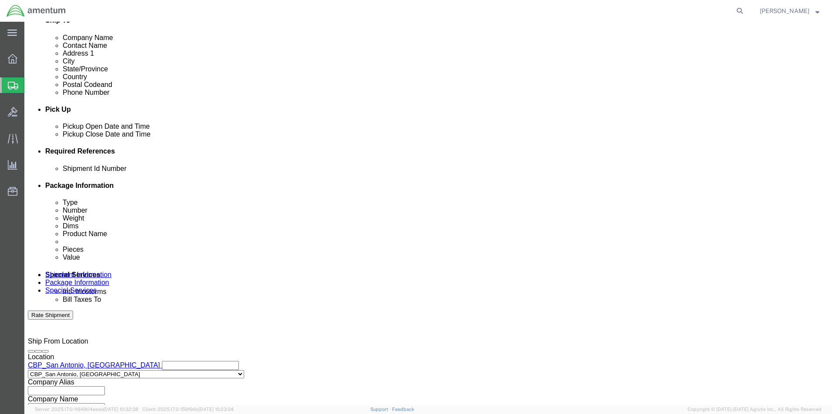
click input "text"
type input "6118.03.03.2219.000.WST.0000"
click select "Select Air Less than Truckload Multi-Leg Ocean Freight Rail Small Parcel Truckl…"
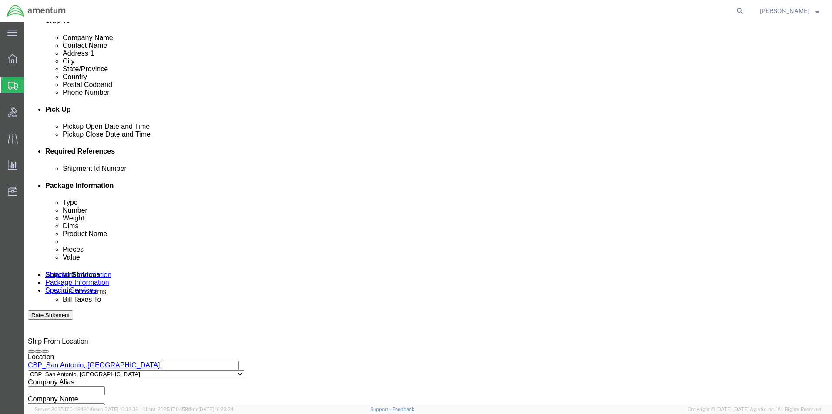
select select "SMAL"
click select "Select Air Less than Truckload Multi-Leg Ocean Freight Rail Small Parcel Truckl…"
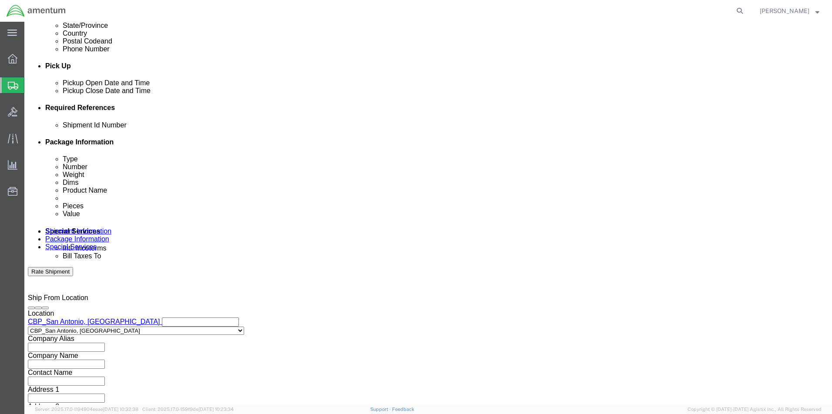
scroll to position [380, 0]
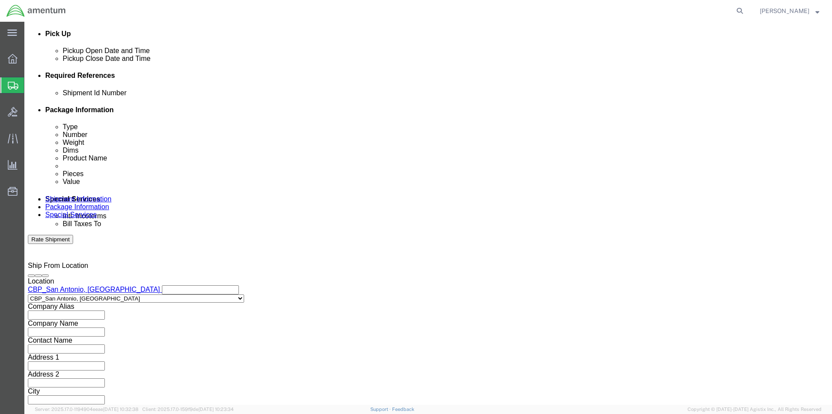
click button "Continue"
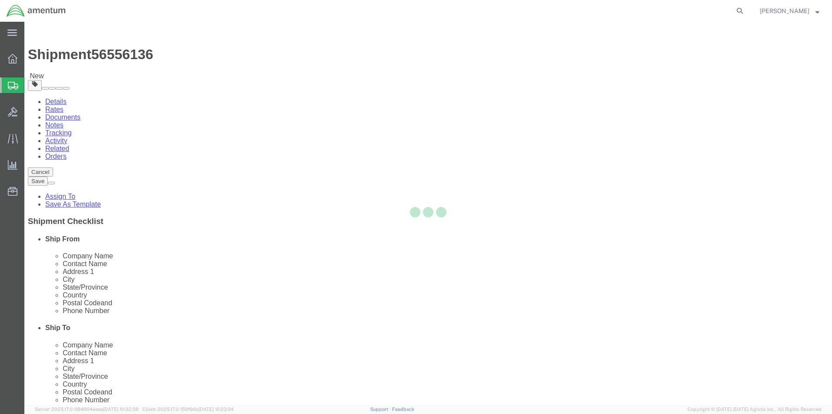
select select "YRPK"
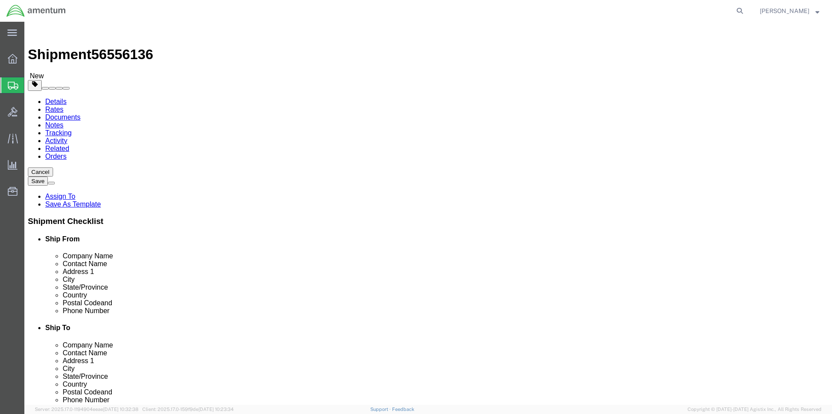
click link "Add Content"
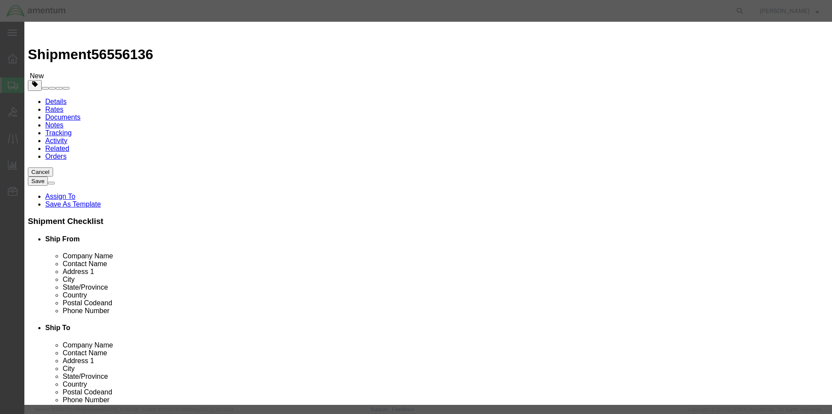
click input "text"
type input "SG350A90-08 ACCMULATOR CHARGING TOOL SN: 2881"
drag, startPoint x: 292, startPoint y: 87, endPoint x: 238, endPoint y: 84, distance: 54.1
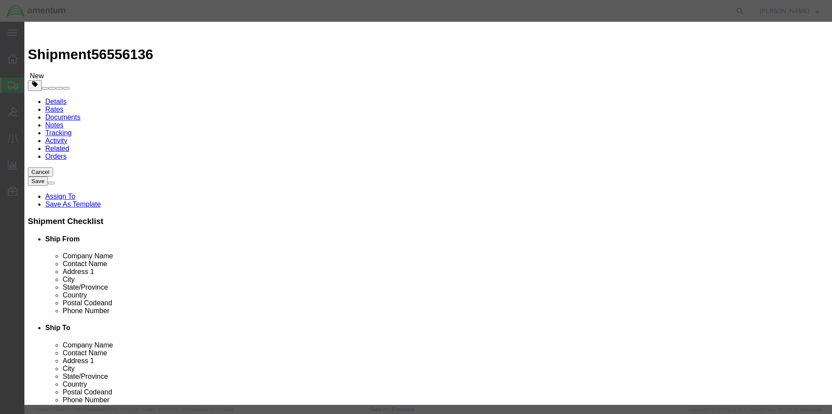
click div "Pieces 0 Select Bag Barrels 100Board Feet Bottle Box Blister Pack Carats Can Ca…"
type input "1"
click input "text"
type input "120.00"
click button "Save & Close"
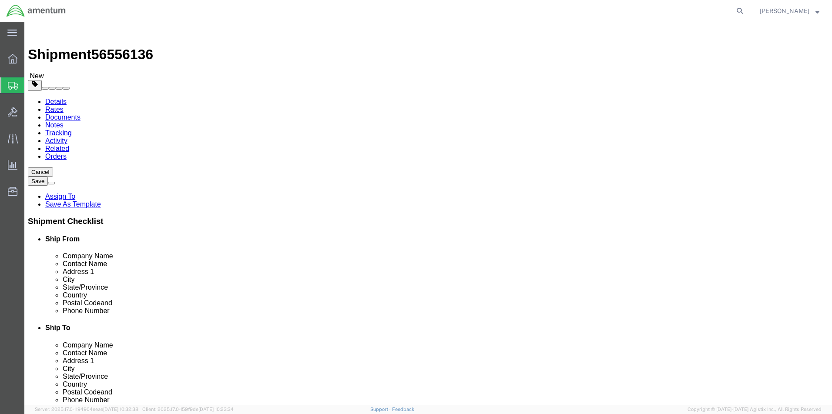
click input "text"
type input "21"
type input "14"
type input "12"
drag, startPoint x: 144, startPoint y: 201, endPoint x: 109, endPoint y: 199, distance: 34.5
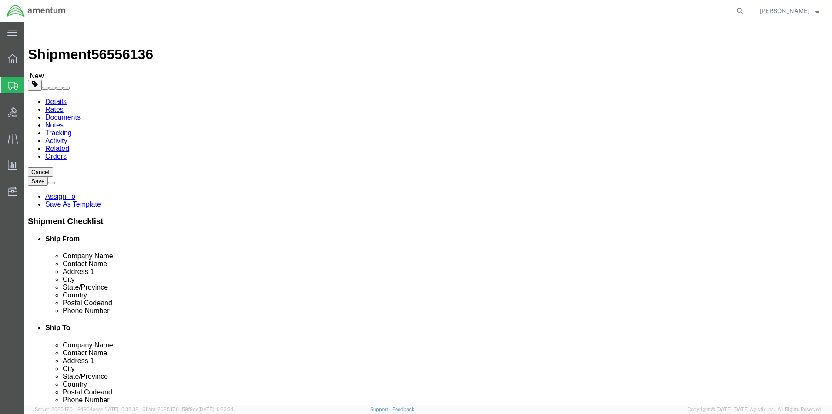
click div "Weight 0.00 Select kgs lbs Ship. t°"
type input "11.0"
drag, startPoint x: 587, startPoint y: 337, endPoint x: 595, endPoint y: 338, distance: 7.6
click div "Previous Continue"
click button "Continue"
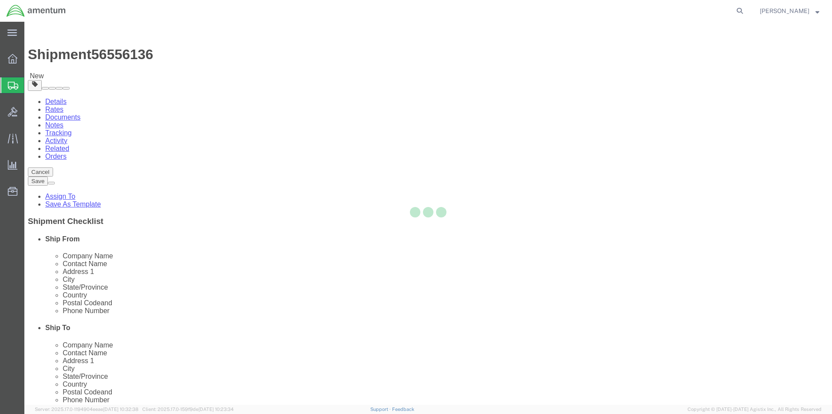
select select
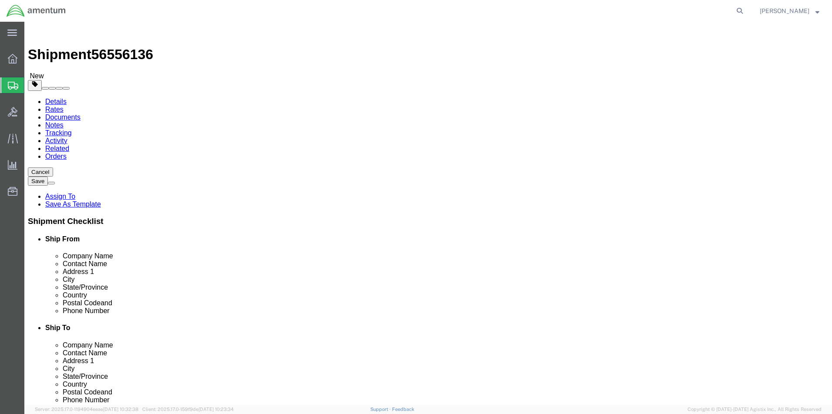
click button "Rate Shipment"
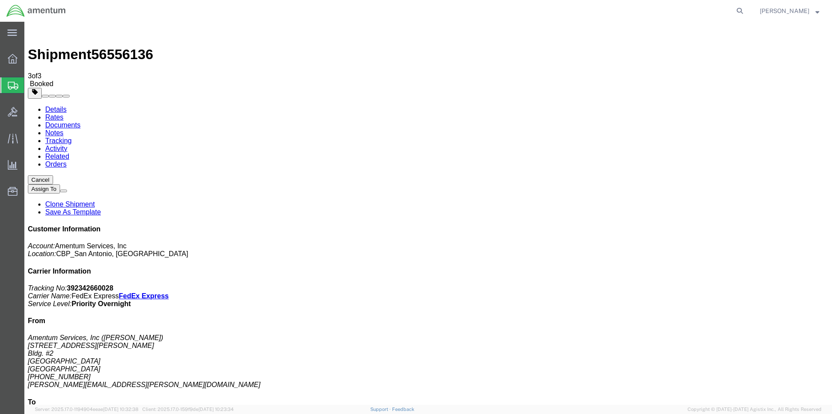
drag, startPoint x: 44, startPoint y: 54, endPoint x: 60, endPoint y: 54, distance: 15.7
click at [45, 106] on link "Details" at bounding box center [55, 109] width 21 height 7
click link "Schedule pickup request"
